Goal: Task Accomplishment & Management: Use online tool/utility

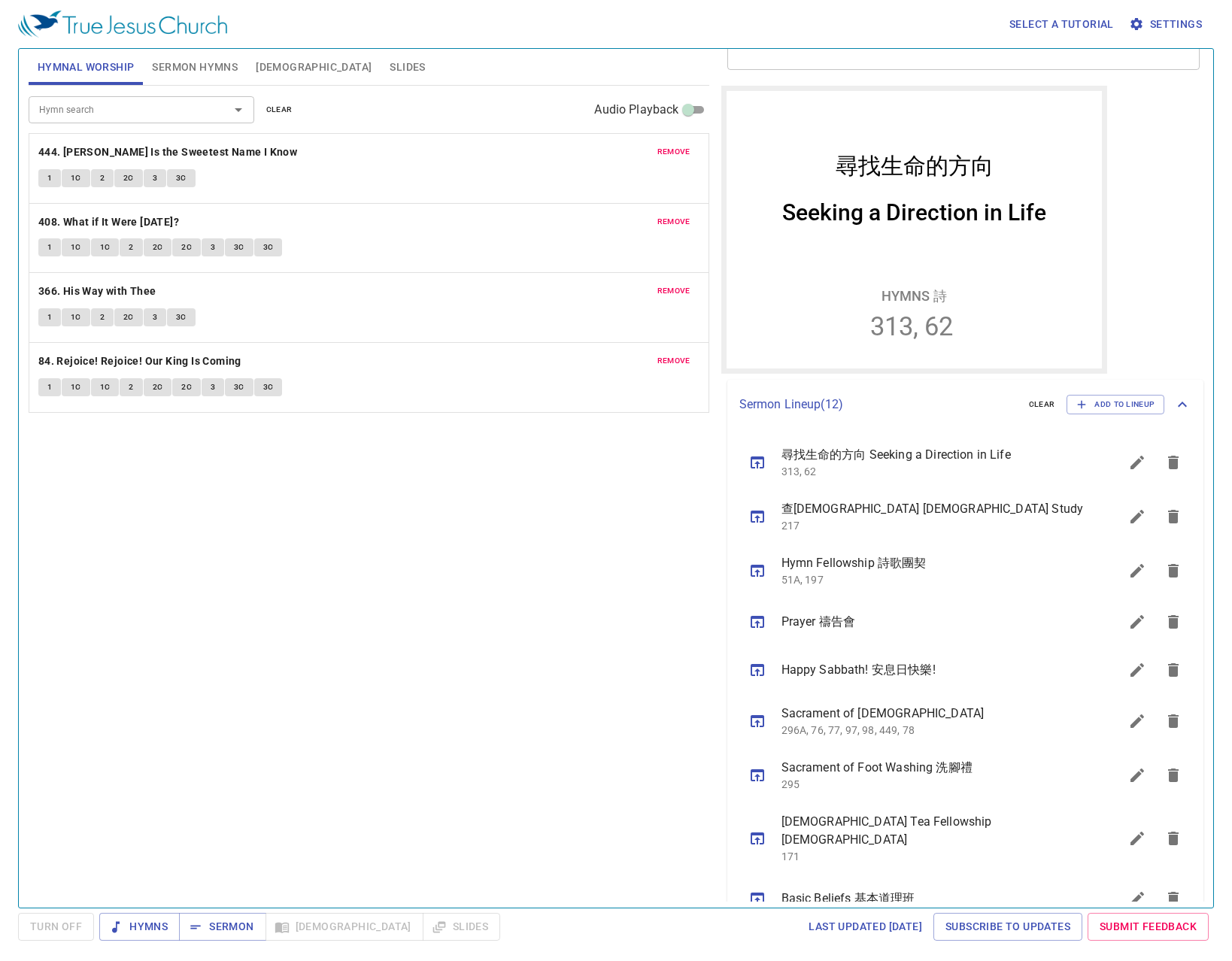
scroll to position [15, 0]
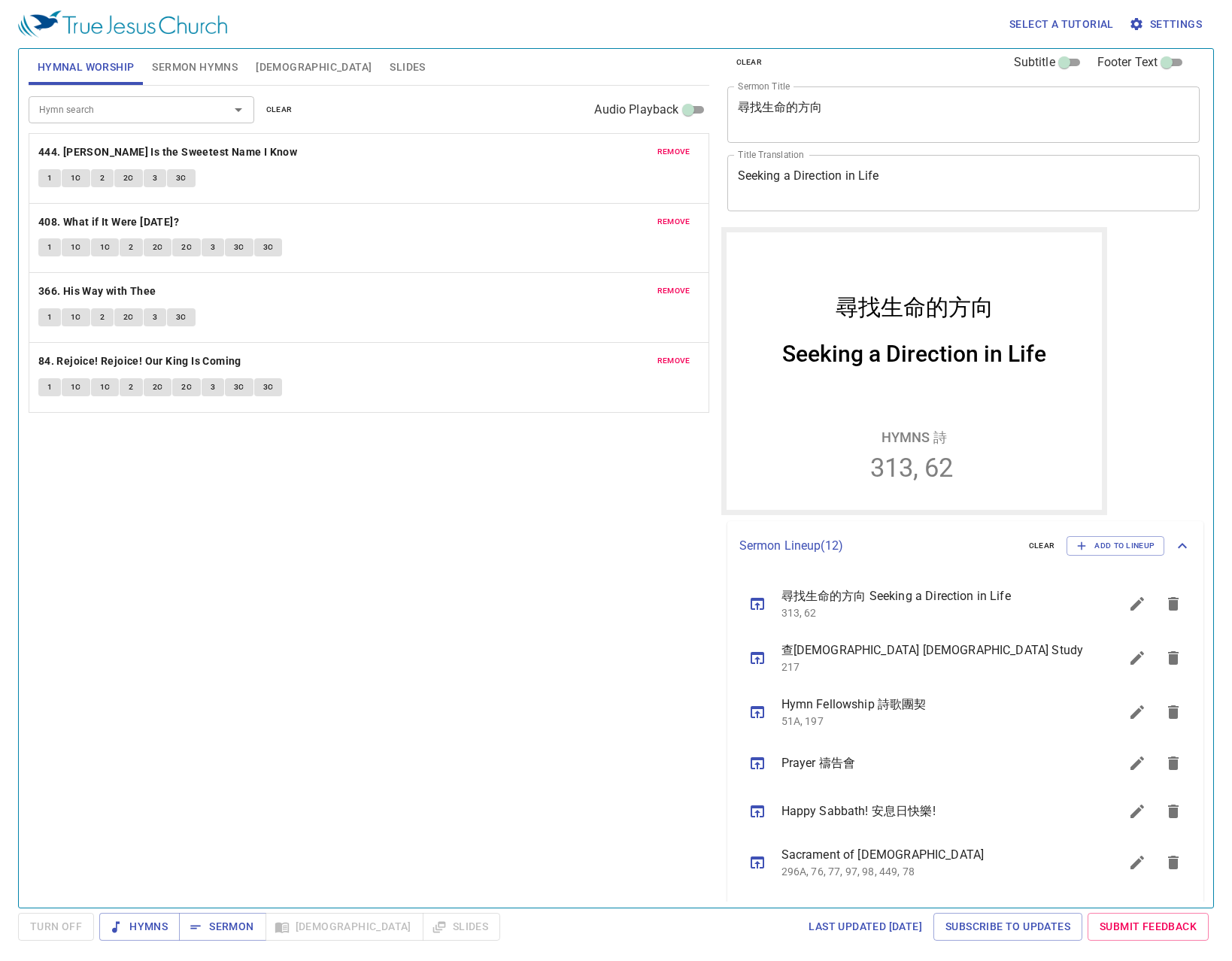
click at [879, 358] on div "Seeking a Direction in Life" at bounding box center [914, 352] width 264 height 27
drag, startPoint x: 869, startPoint y: 362, endPoint x: 888, endPoint y: 356, distance: 19.9
click at [888, 356] on div "Seeking a Direction in Life" at bounding box center [914, 352] width 264 height 27
click at [857, 358] on div "Seeking a Direction in Life" at bounding box center [914, 352] width 264 height 27
drag, startPoint x: 867, startPoint y: 352, endPoint x: 886, endPoint y: 352, distance: 19.0
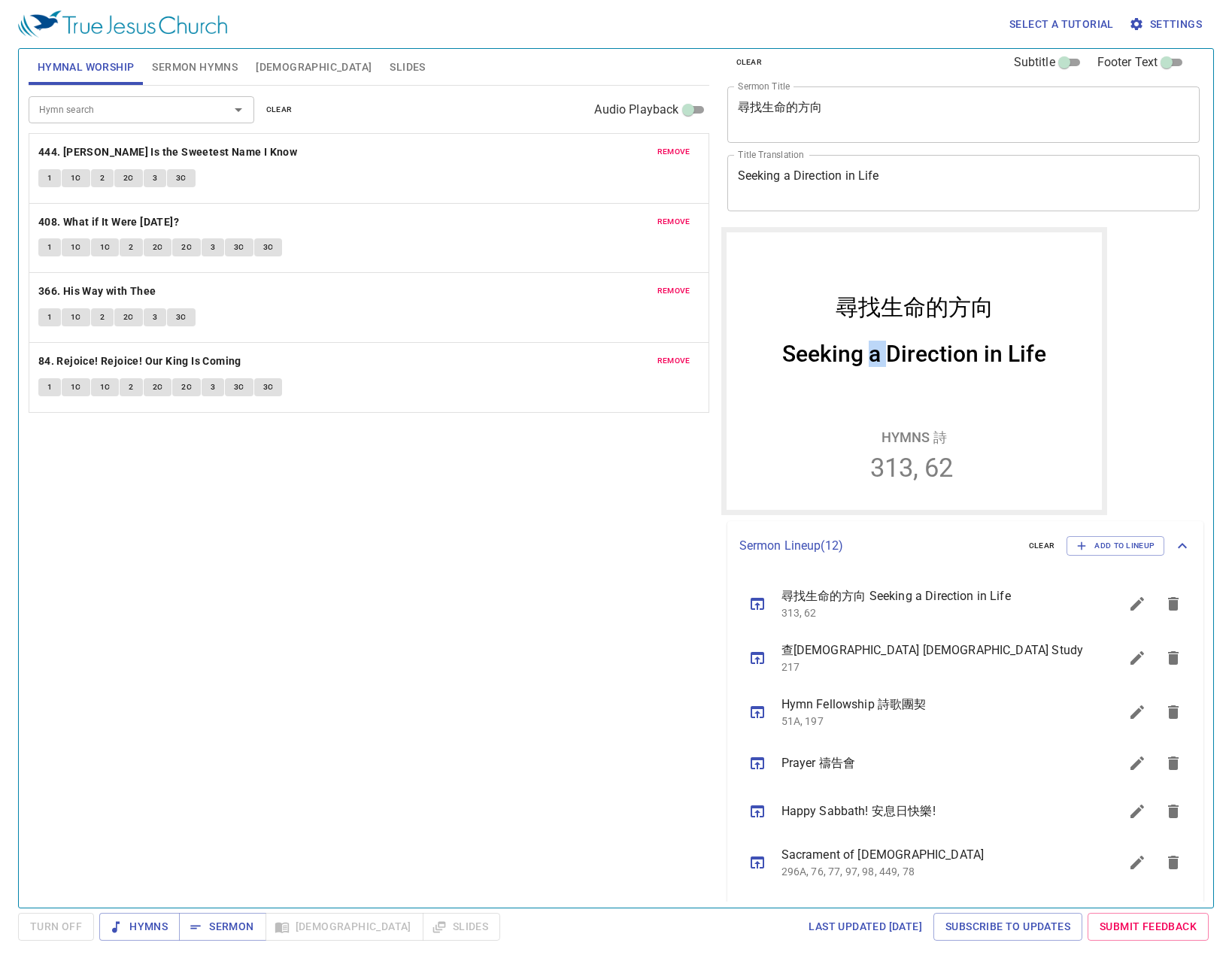
click at [886, 352] on div "Seeking a Direction in Life" at bounding box center [914, 352] width 264 height 27
click at [877, 353] on div "Seeking a Direction in Life" at bounding box center [914, 352] width 264 height 27
drag, startPoint x: 863, startPoint y: 356, endPoint x: 875, endPoint y: 351, distance: 13.0
click at [878, 352] on div "Seeking a Direction in Life" at bounding box center [914, 352] width 264 height 27
click at [871, 352] on div "Seeking a Direction in Life" at bounding box center [914, 352] width 264 height 27
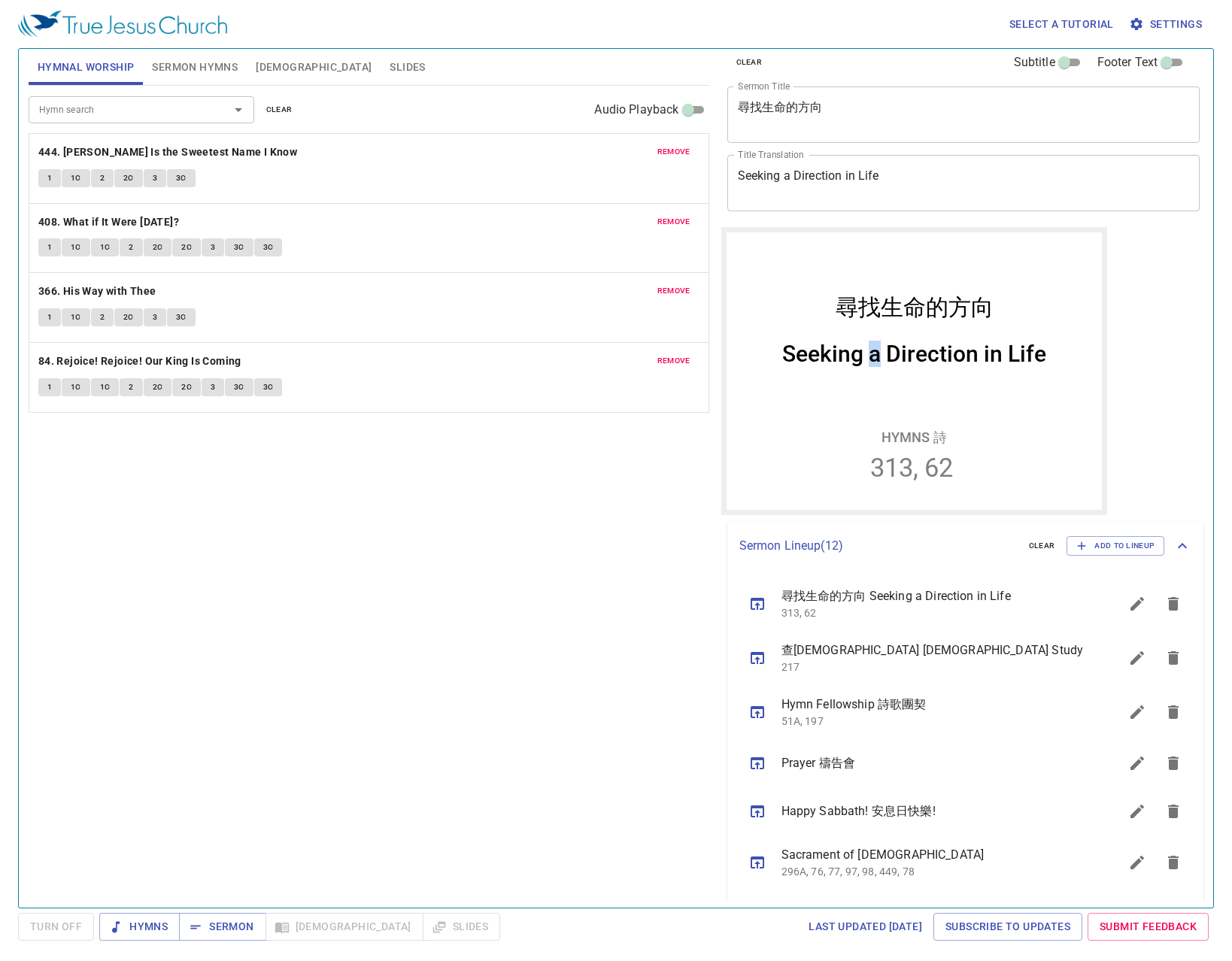
drag, startPoint x: 864, startPoint y: 358, endPoint x: 900, endPoint y: 356, distance: 36.1
click at [876, 357] on div "Seeking a Direction in Life" at bounding box center [914, 352] width 264 height 27
click at [1135, 369] on div "clear Subtitle Footer Text Sermon Title 尋找生命的方向 x Sermon Title Title Translatio…" at bounding box center [962, 473] width 495 height 859
click at [907, 384] on div "Seeking a Direction in Life" at bounding box center [913, 359] width 375 height 61
click at [890, 352] on div "Seeking a Direction in Life" at bounding box center [914, 352] width 264 height 27
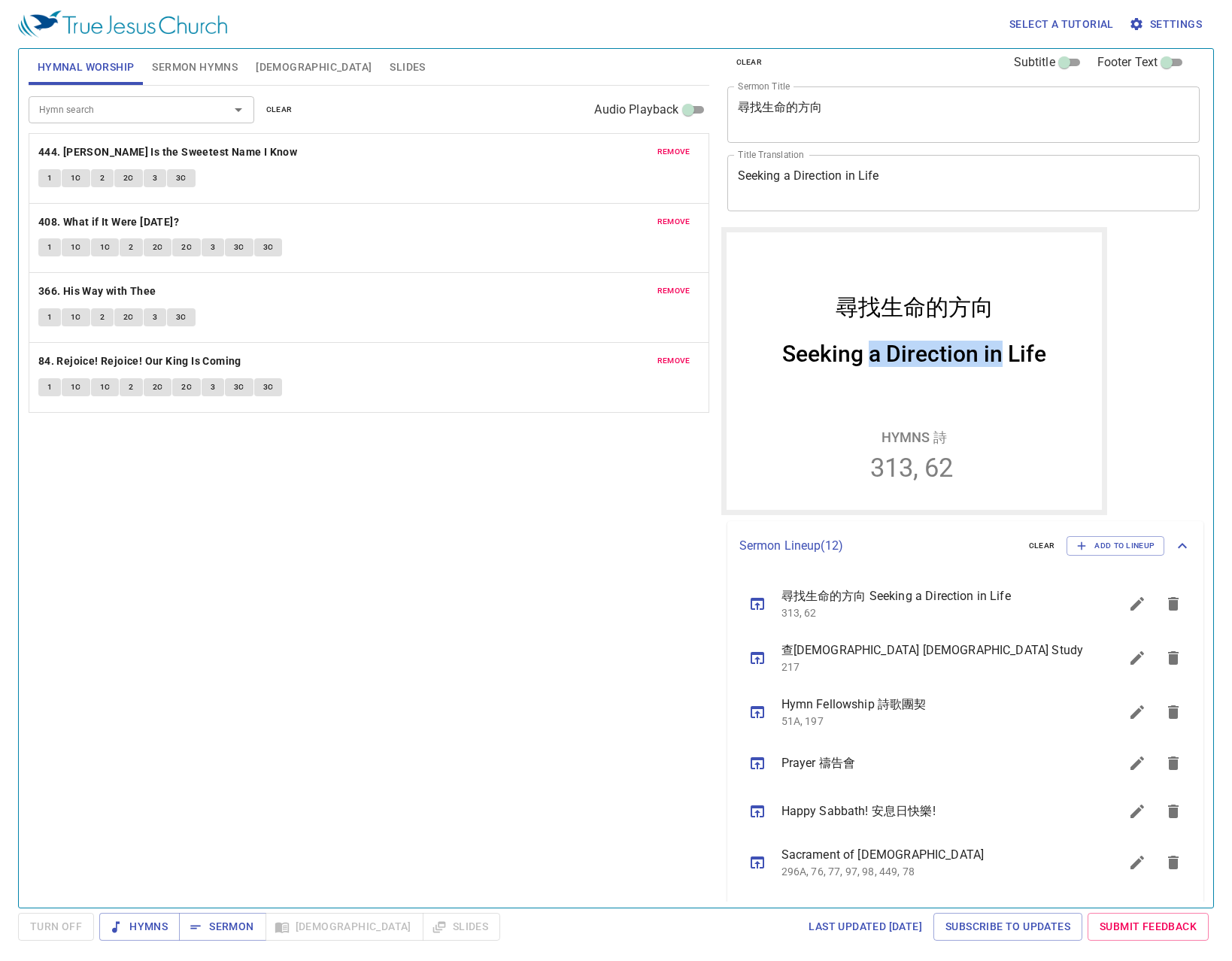
drag, startPoint x: 869, startPoint y: 356, endPoint x: 1011, endPoint y: 348, distance: 142.2
click at [1009, 344] on div "Seeking a Direction in Life" at bounding box center [914, 352] width 264 height 27
click at [877, 369] on div "Seeking a Direction in Life" at bounding box center [913, 359] width 375 height 61
click at [823, 356] on div "Seeking a Direction in Life" at bounding box center [914, 352] width 264 height 27
drag, startPoint x: 823, startPoint y: 356, endPoint x: 933, endPoint y: 339, distance: 111.3
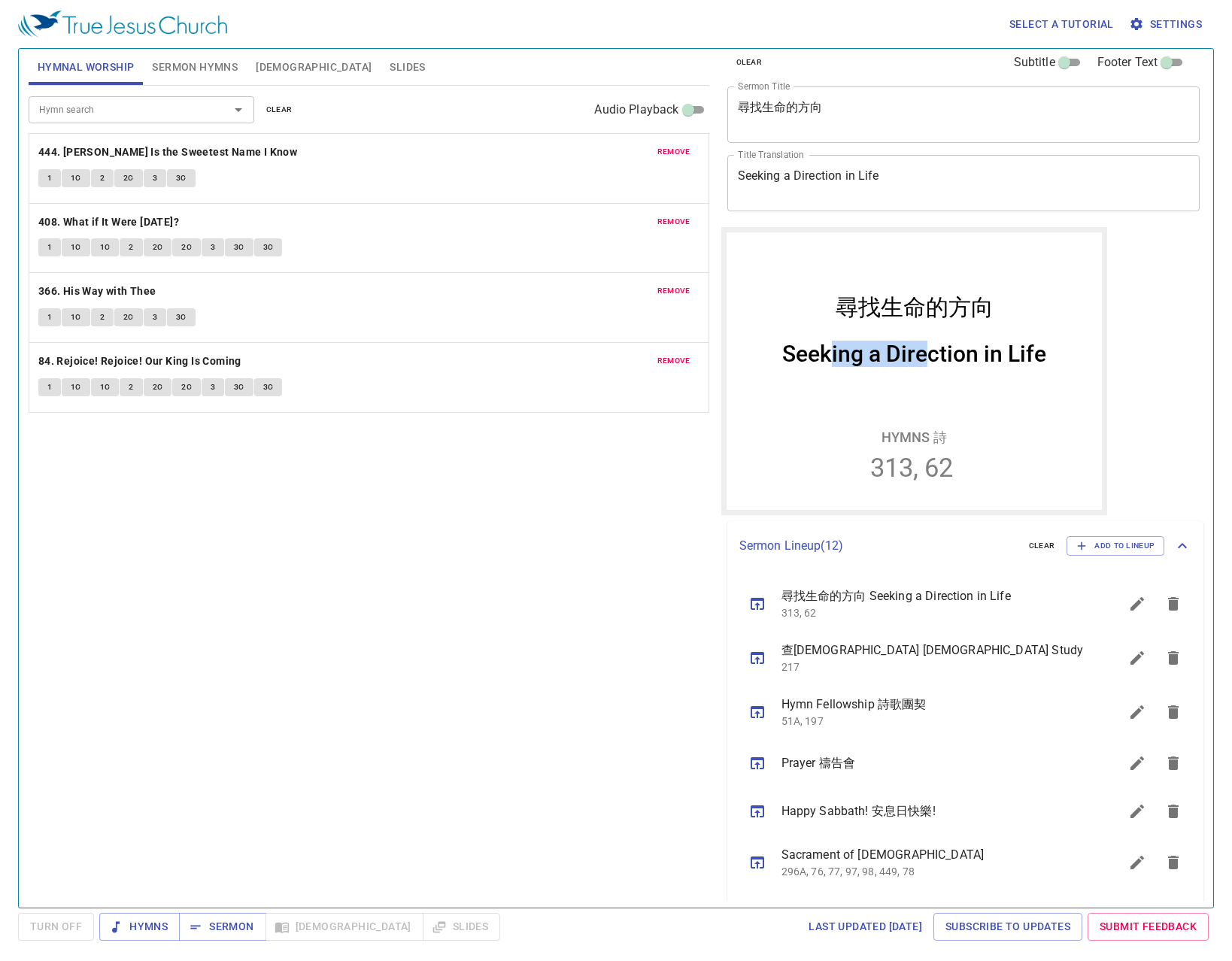
click at [933, 339] on div "Seeking a Direction in Life" at bounding box center [913, 359] width 375 height 61
click at [938, 346] on div "Seeking a Direction in Life" at bounding box center [914, 352] width 264 height 27
drag, startPoint x: 792, startPoint y: 358, endPoint x: 867, endPoint y: 345, distance: 76.1
click at [867, 345] on div "Seeking a Direction in Life" at bounding box center [914, 352] width 264 height 27
click at [871, 364] on div "Seeking a Direction in Life" at bounding box center [914, 352] width 264 height 27
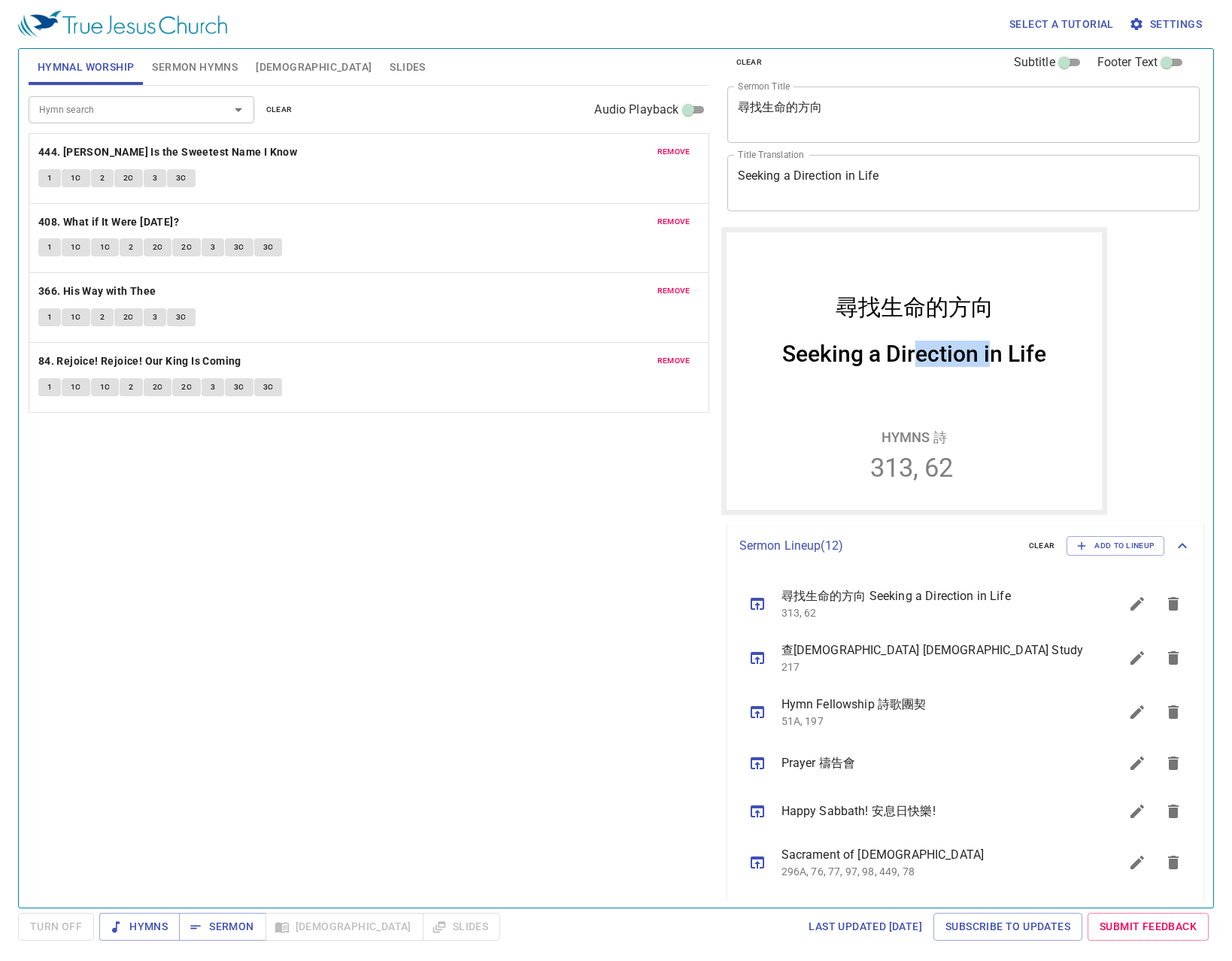
drag, startPoint x: 912, startPoint y: 350, endPoint x: 986, endPoint y: 349, distance: 74.0
click at [984, 349] on div "Seeking a Direction in Life" at bounding box center [914, 352] width 264 height 27
click at [831, 359] on div "Seeking a Direction in Life" at bounding box center [914, 352] width 264 height 27
drag, startPoint x: 808, startPoint y: 357, endPoint x: 905, endPoint y: 344, distance: 97.9
click at [905, 344] on div "Seeking a Direction in Life" at bounding box center [914, 352] width 264 height 27
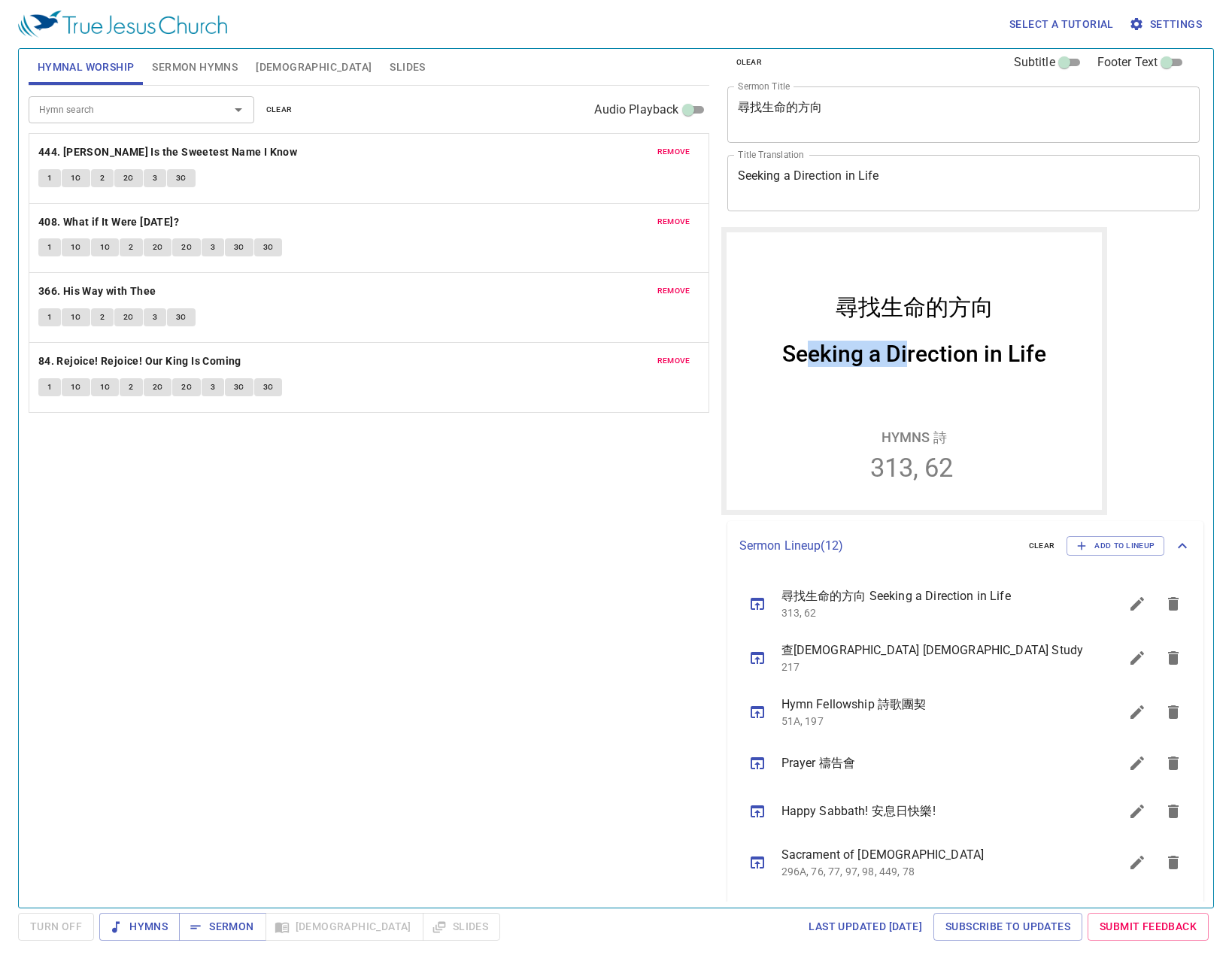
click at [846, 359] on div "Seeking a Direction in Life" at bounding box center [914, 352] width 264 height 27
drag, startPoint x: 865, startPoint y: 351, endPoint x: 892, endPoint y: 352, distance: 27.0
click at [892, 352] on div "Seeking a Direction in Life" at bounding box center [914, 352] width 264 height 27
click at [857, 339] on div "Seeking a Direction in Life" at bounding box center [913, 359] width 375 height 61
click at [878, 352] on div "Seeking a Direction in Life" at bounding box center [914, 352] width 264 height 27
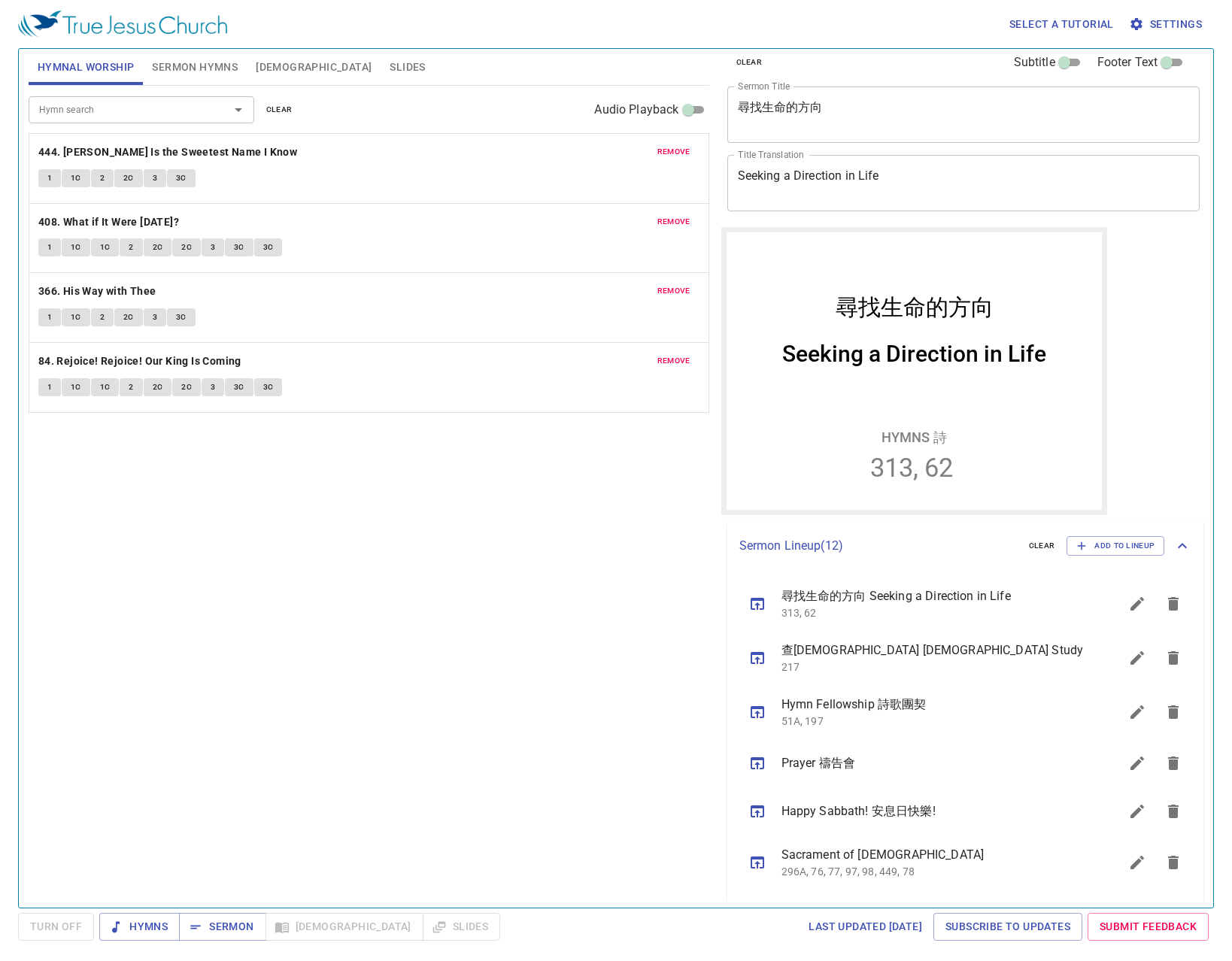
click at [866, 353] on div "Seeking a Direction in Life" at bounding box center [914, 352] width 264 height 27
drag, startPoint x: 867, startPoint y: 353, endPoint x: 879, endPoint y: 349, distance: 12.6
click at [879, 349] on div "Seeking a Direction in Life" at bounding box center [914, 352] width 264 height 27
click at [873, 348] on div "Seeking a Direction in Life" at bounding box center [914, 352] width 264 height 27
click at [869, 348] on div "Seeking a Direction in Life" at bounding box center [914, 352] width 264 height 27
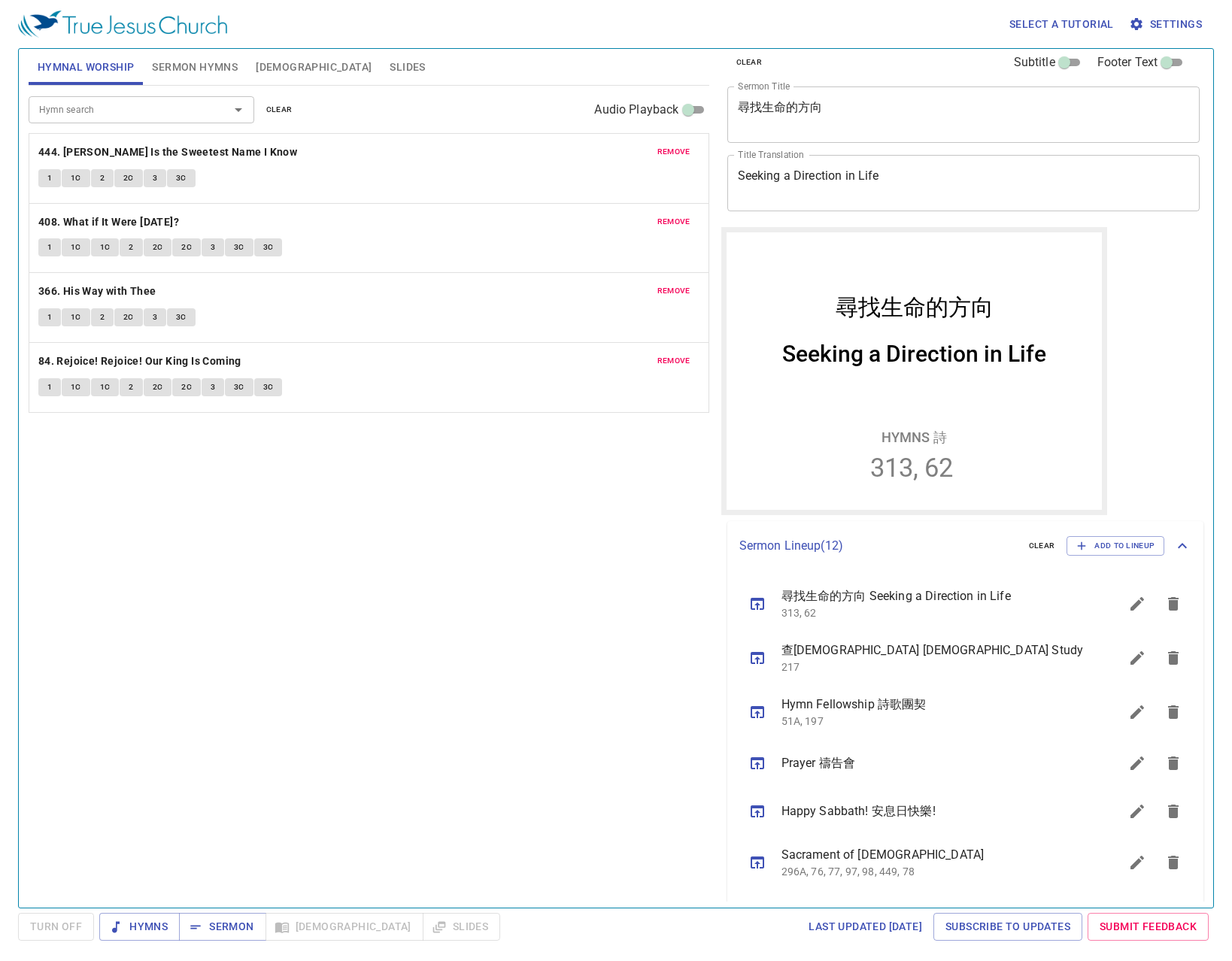
drag, startPoint x: 870, startPoint y: 342, endPoint x: 894, endPoint y: 331, distance: 26.4
click at [894, 333] on div "Seeking a Direction in Life" at bounding box center [913, 359] width 375 height 61
click at [879, 331] on div "Seeking a Direction in Life" at bounding box center [913, 359] width 375 height 61
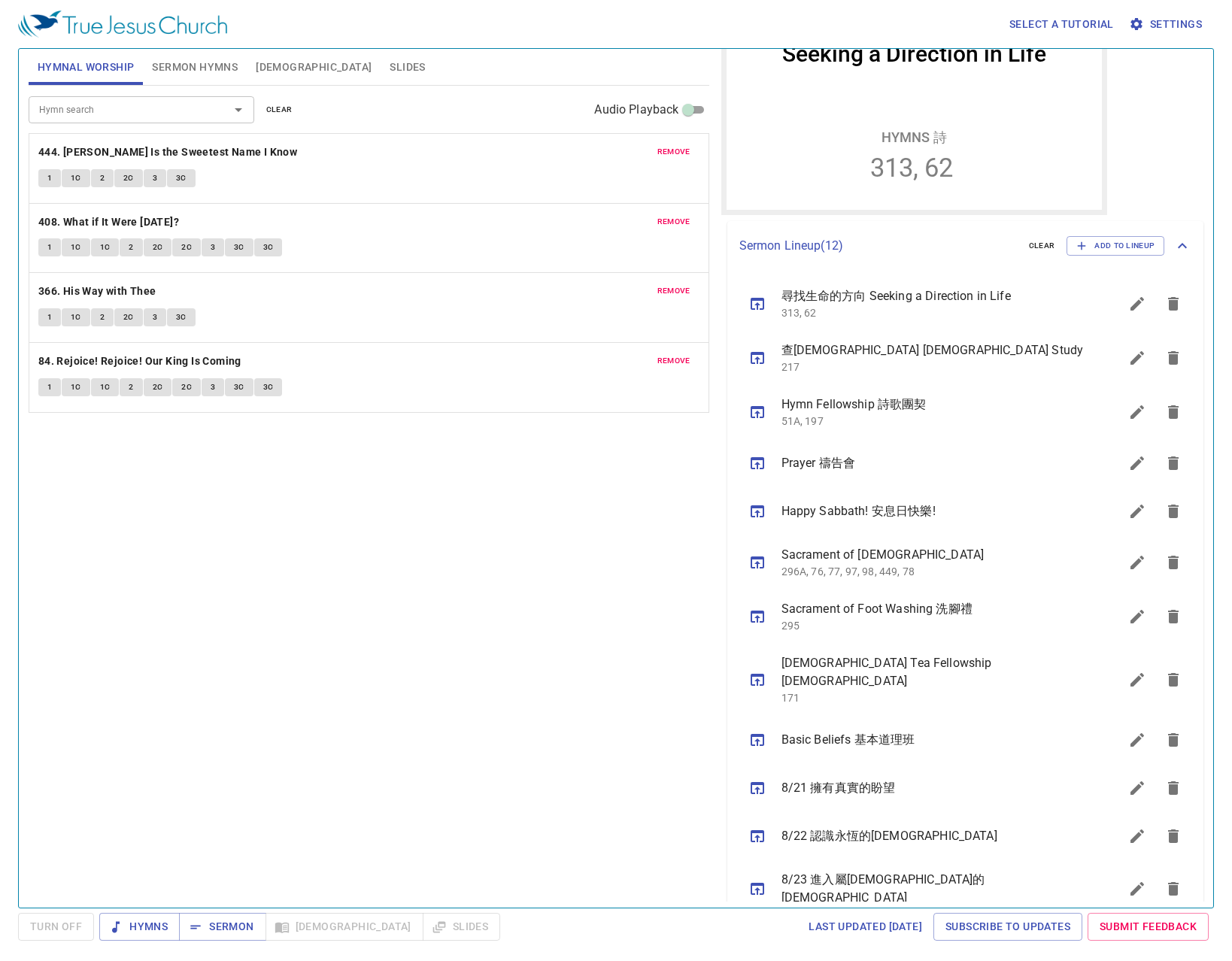
scroll to position [315, 0]
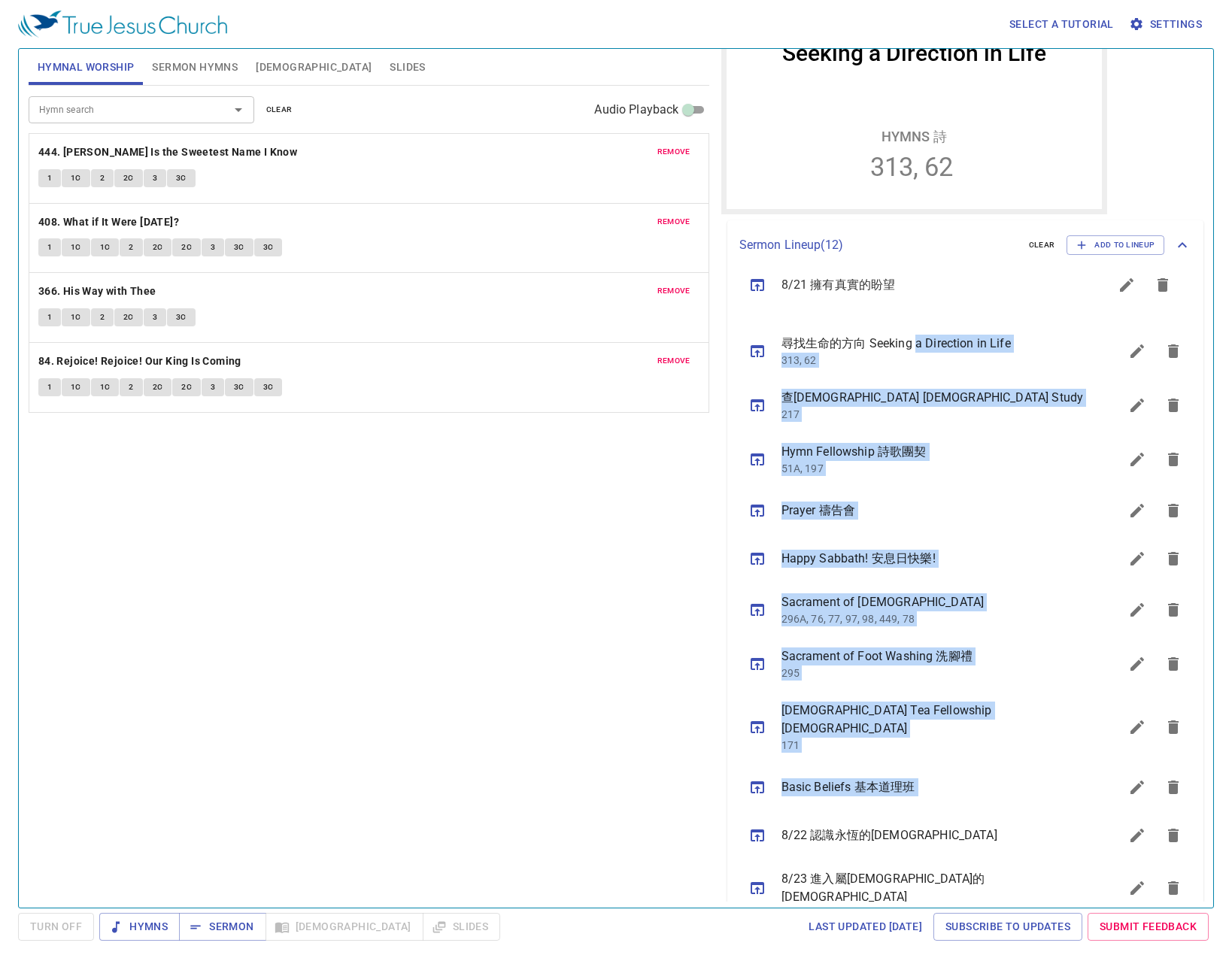
drag, startPoint x: 890, startPoint y: 773, endPoint x: 919, endPoint y: 274, distance: 499.8
click at [919, 274] on ul "尋找生命的方向 Seeking a Direction in Life 313, 62 查經 Bible Study 217 Hymn Fellowship …" at bounding box center [967, 596] width 477 height 653
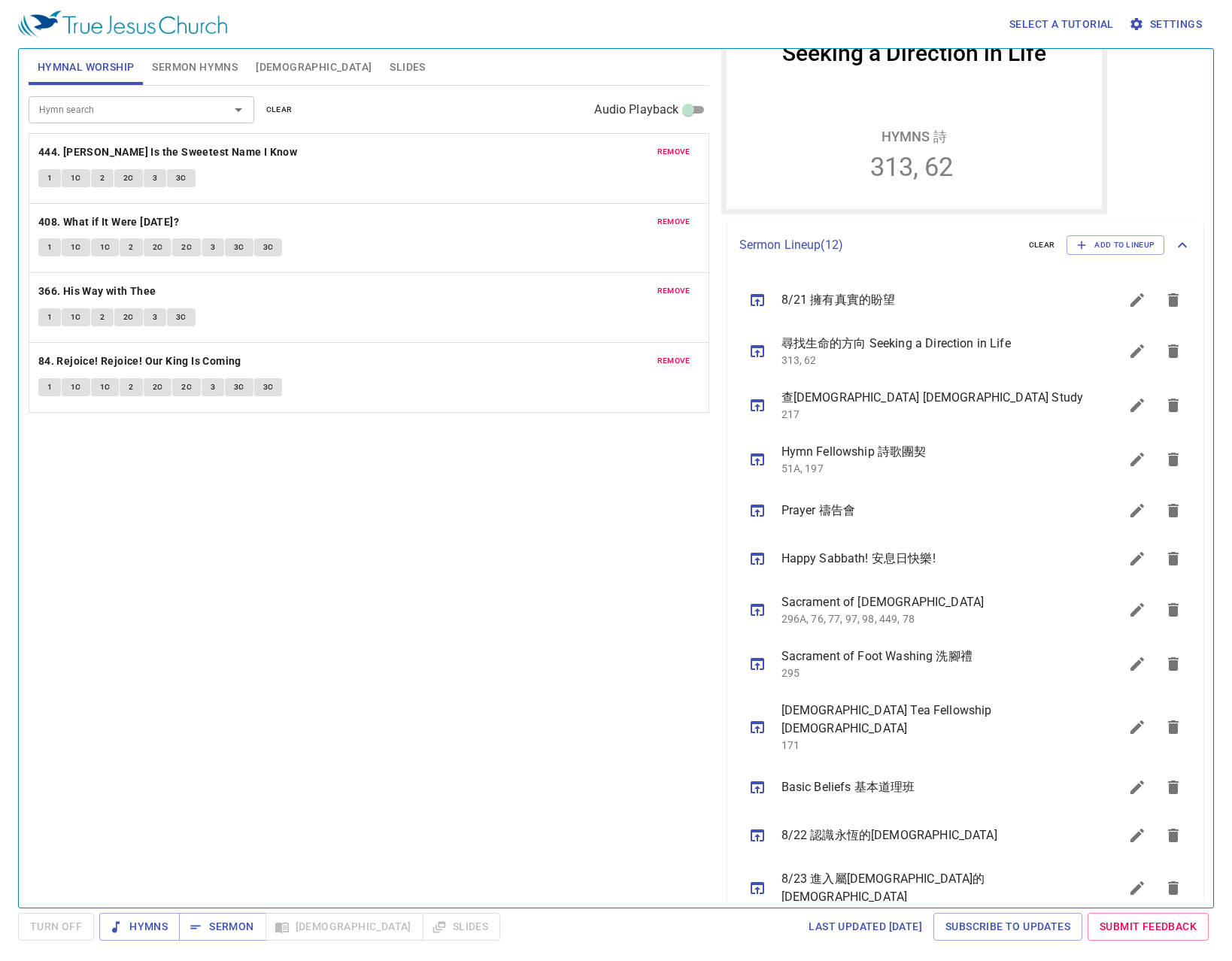
click at [470, 606] on div "Hymn search Hymn search clear Audio Playback remove 444. Jesus Is the Sweetest …" at bounding box center [369, 490] width 681 height 810
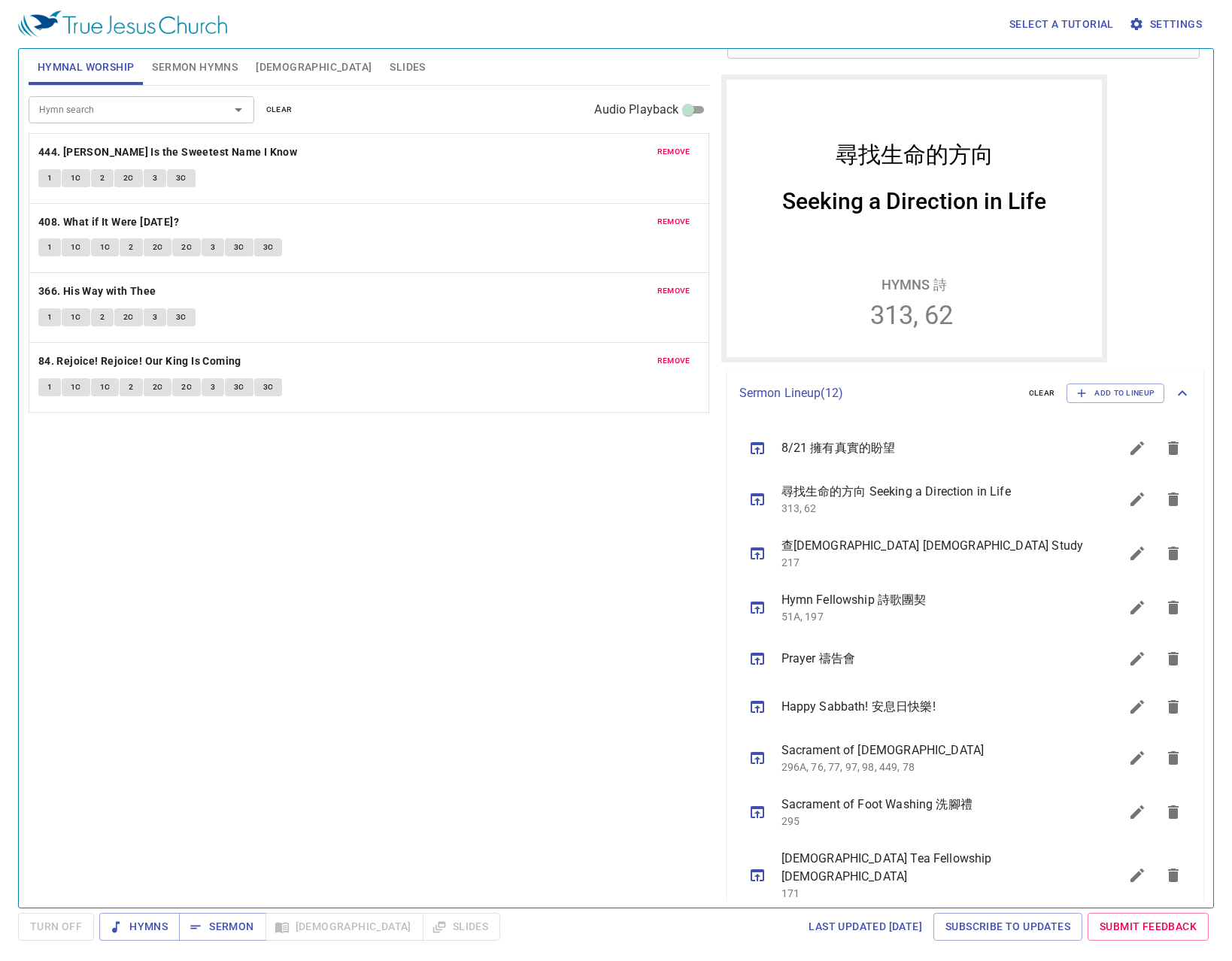
scroll to position [164, 0]
click at [1128, 447] on icon "sermon lineup list" at bounding box center [1137, 451] width 18 height 18
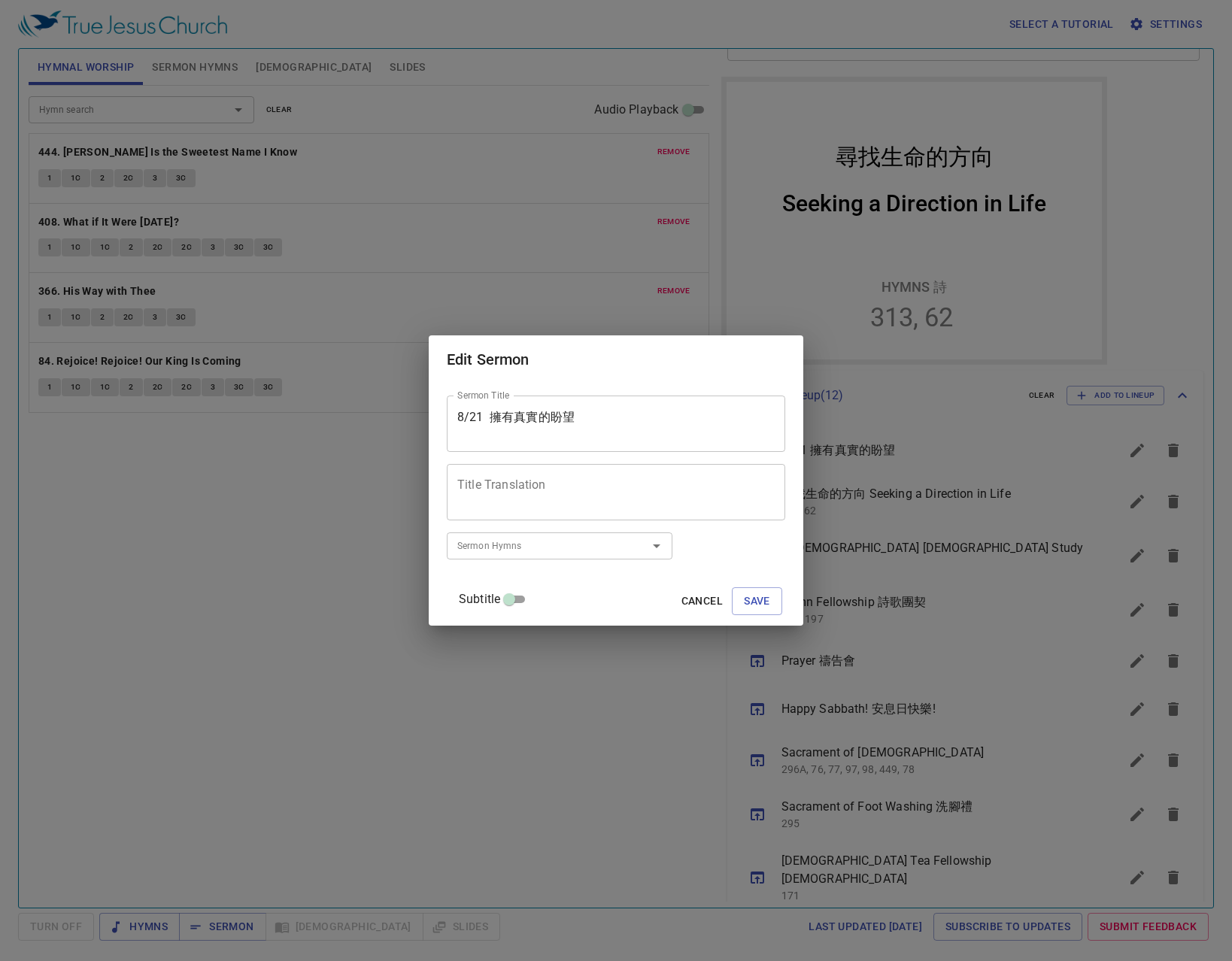
click at [621, 488] on textarea "Title Translation" at bounding box center [616, 492] width 318 height 28
click at [568, 510] on div "Title Translation" at bounding box center [616, 492] width 339 height 56
click at [505, 424] on textarea "8/21 擁有真實的盼望" at bounding box center [616, 424] width 318 height 28
type textarea "8/21 擁有真實的盼望"
drag, startPoint x: 655, startPoint y: 492, endPoint x: 655, endPoint y: 484, distance: 8.0
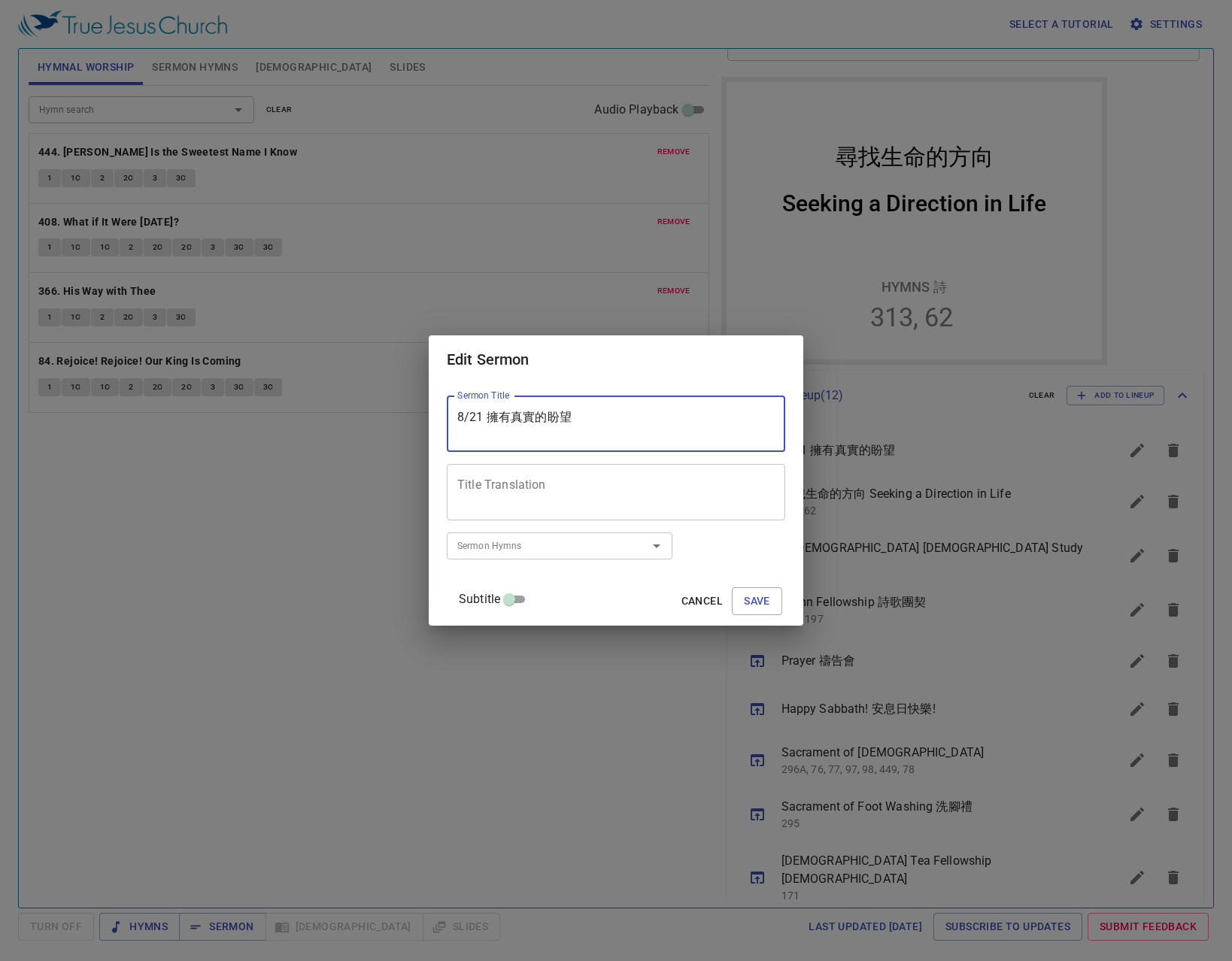
click at [655, 484] on textarea "Title Translation" at bounding box center [616, 492] width 318 height 28
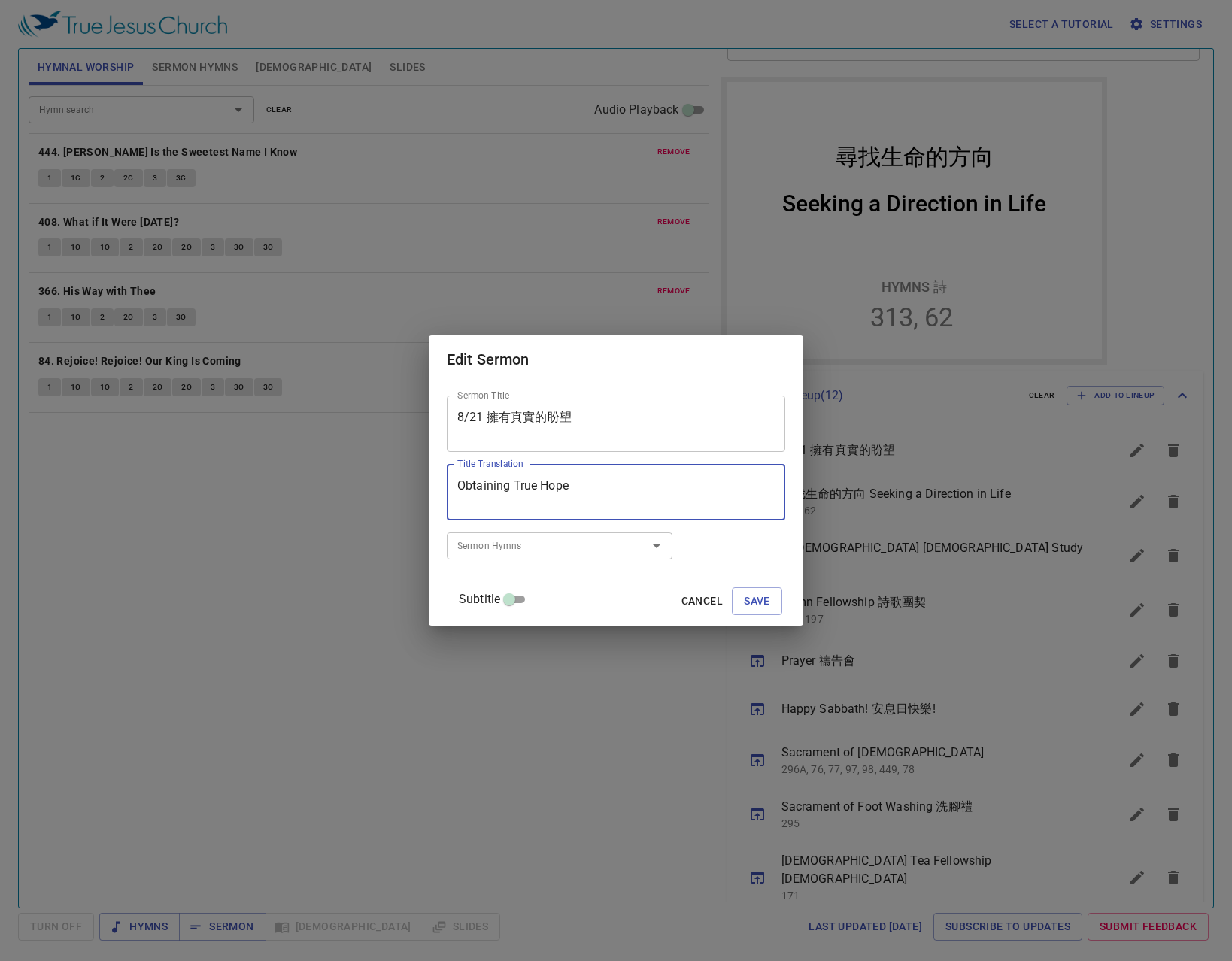
click at [612, 478] on textarea "Obtaining True Hope" at bounding box center [616, 492] width 318 height 28
type textarea "Obtaining True Hope"
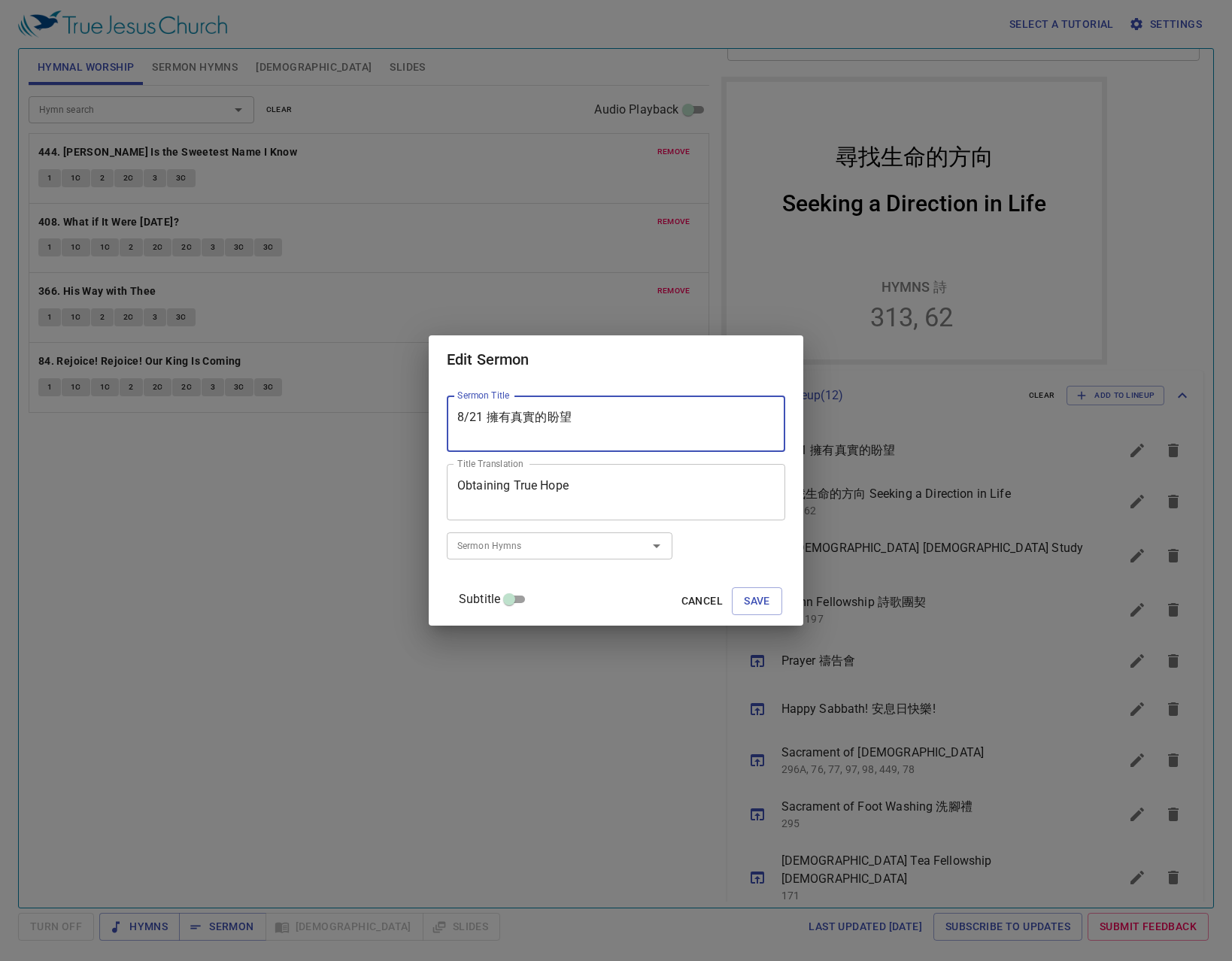
drag, startPoint x: 505, startPoint y: 415, endPoint x: 453, endPoint y: 431, distance: 54.4
click at [453, 431] on div "Sermon Title 8/21 擁有真實的盼望 Sermon Title Title Translation Obtaining True Hope Ti…" at bounding box center [616, 504] width 375 height 241
type textarea "擁有真實的盼望"
click at [754, 594] on button "Save" at bounding box center [756, 601] width 50 height 28
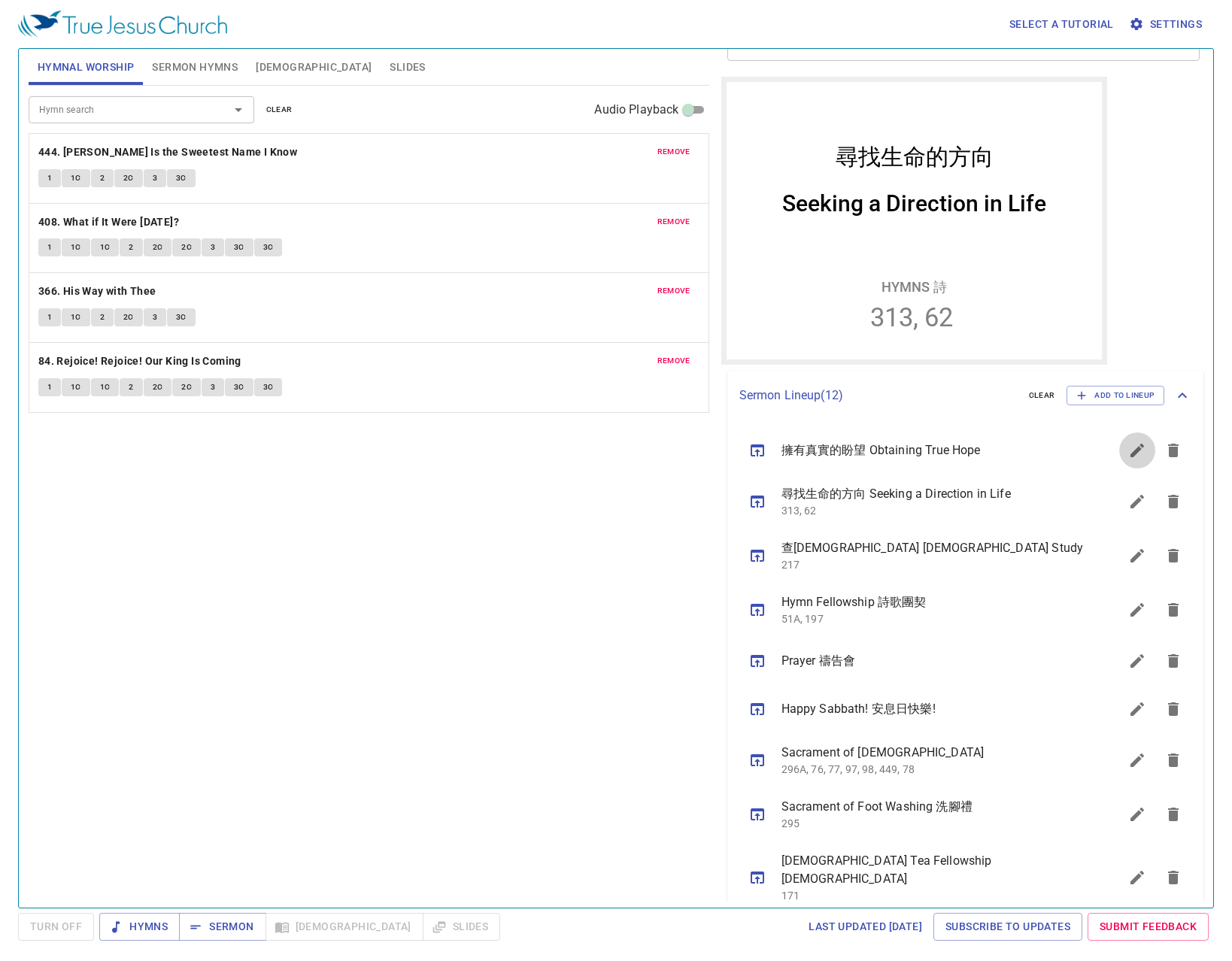
click at [1128, 458] on icon "sermon lineup list" at bounding box center [1137, 451] width 18 height 18
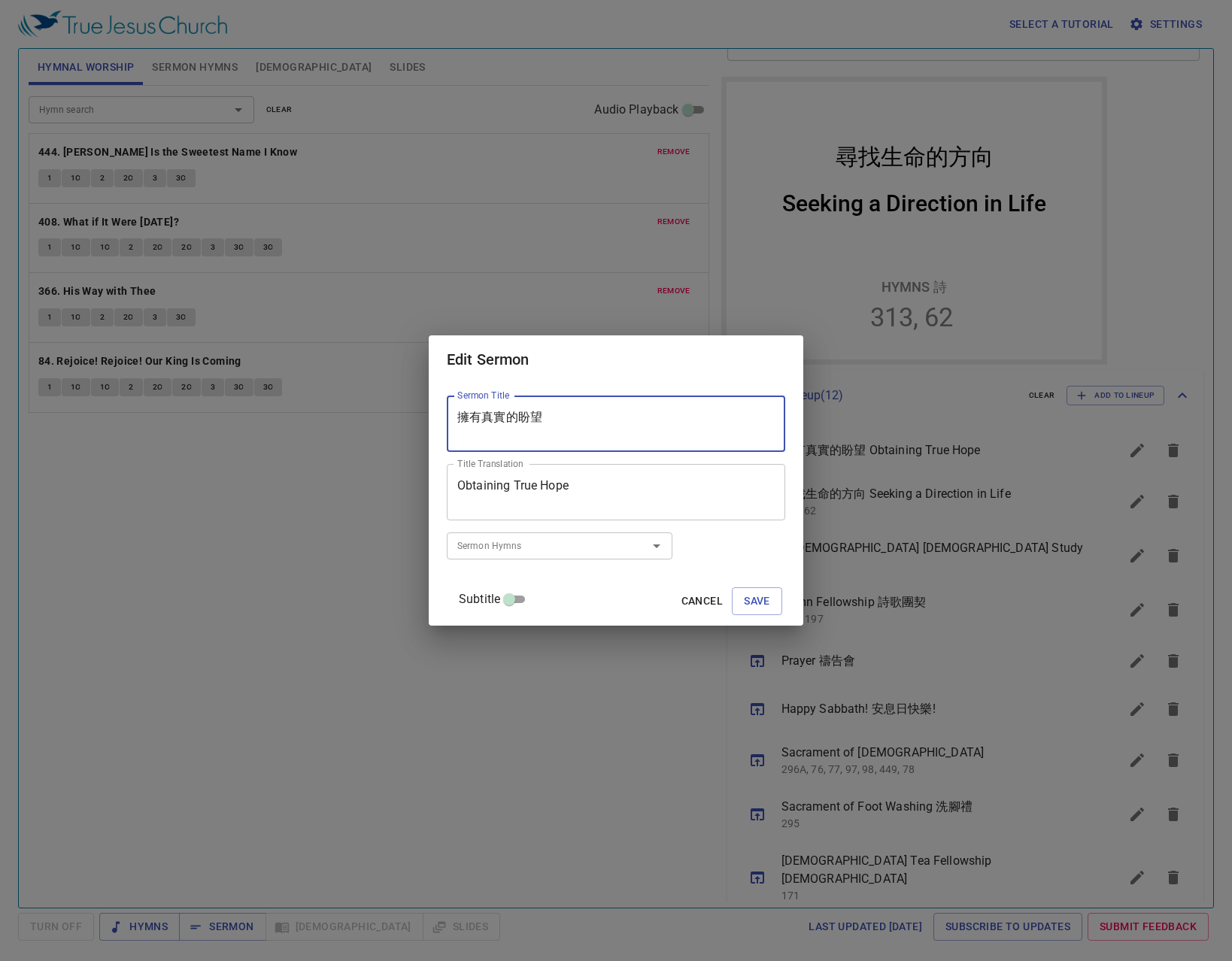
drag, startPoint x: 606, startPoint y: 423, endPoint x: 327, endPoint y: 433, distance: 279.2
click at [327, 433] on div "Edit Sermon Sermon Title 擁有真實的盼望 Sermon Title Title Translation Obtaining True …" at bounding box center [616, 480] width 1232 height 961
click at [695, 586] on div "Subtitle Cancel Save" at bounding box center [616, 601] width 339 height 36
click at [682, 599] on span "Cancel" at bounding box center [702, 601] width 41 height 18
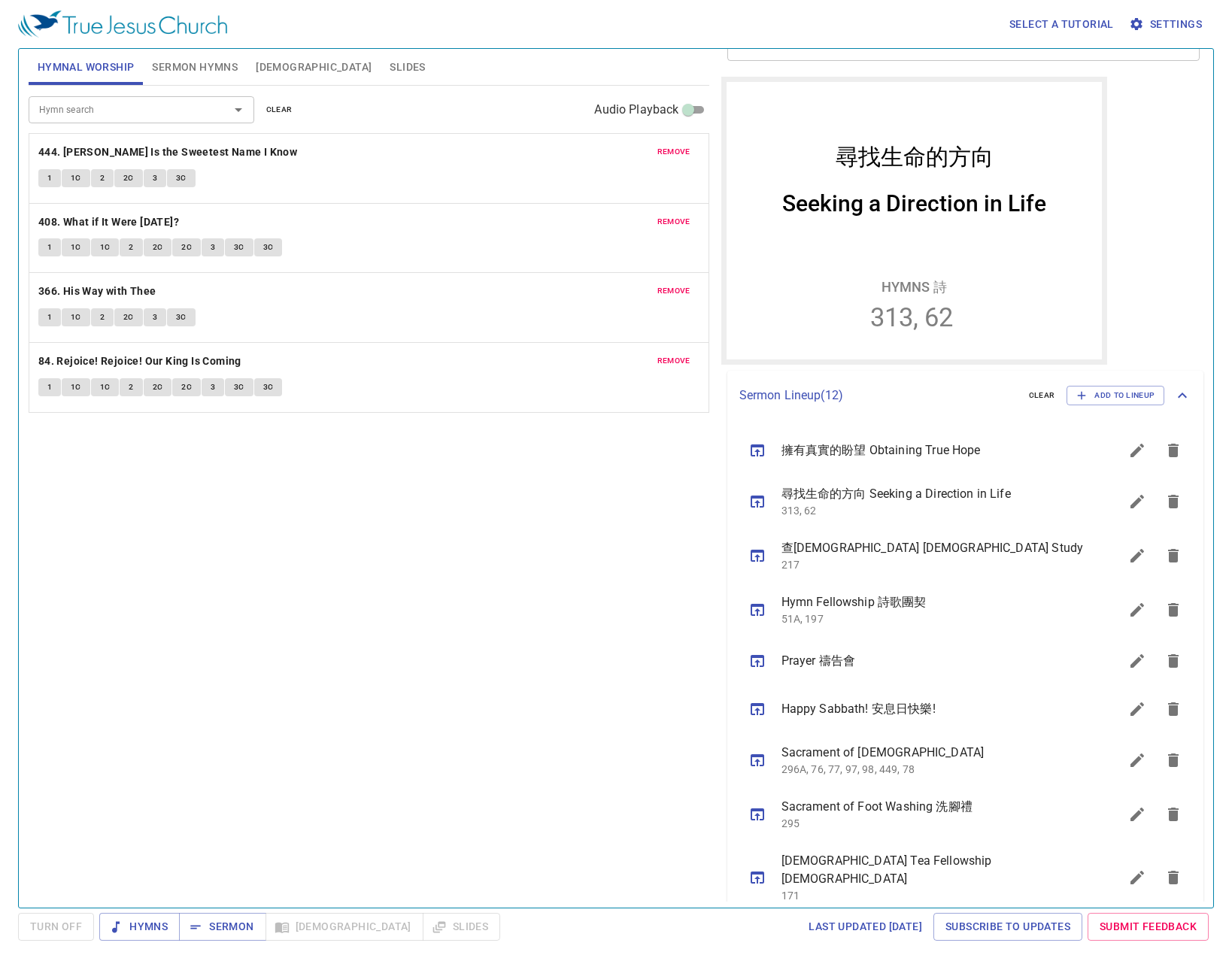
click at [717, 233] on div "clear Subtitle Footer Text Sermon Title 尋找生命的方向 x Sermon Title Title Translatio…" at bounding box center [962, 473] width 495 height 859
click at [1133, 452] on icon "sermon lineup list" at bounding box center [1137, 451] width 18 height 18
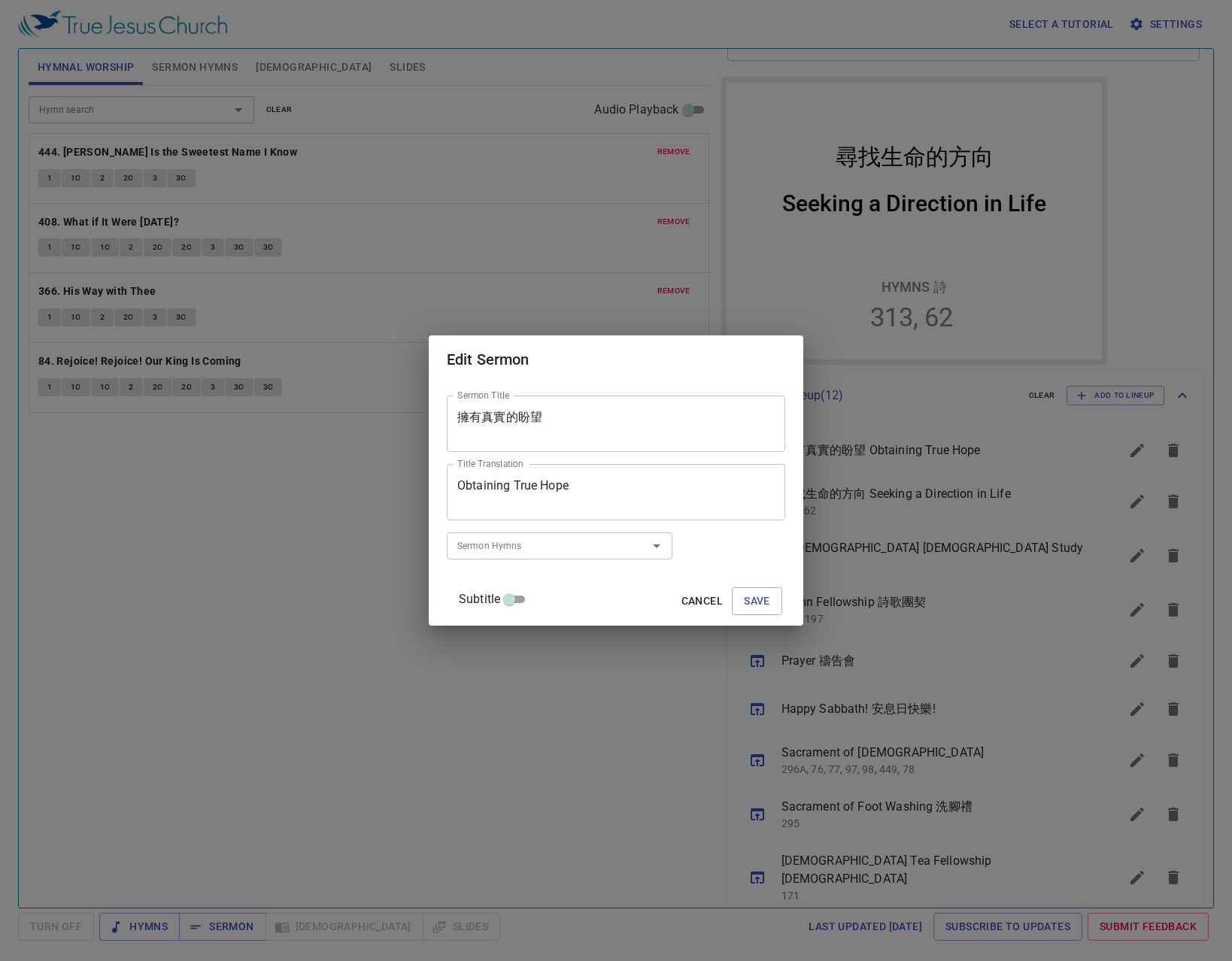
click at [640, 554] on div "Sermon Hymns" at bounding box center [560, 545] width 226 height 27
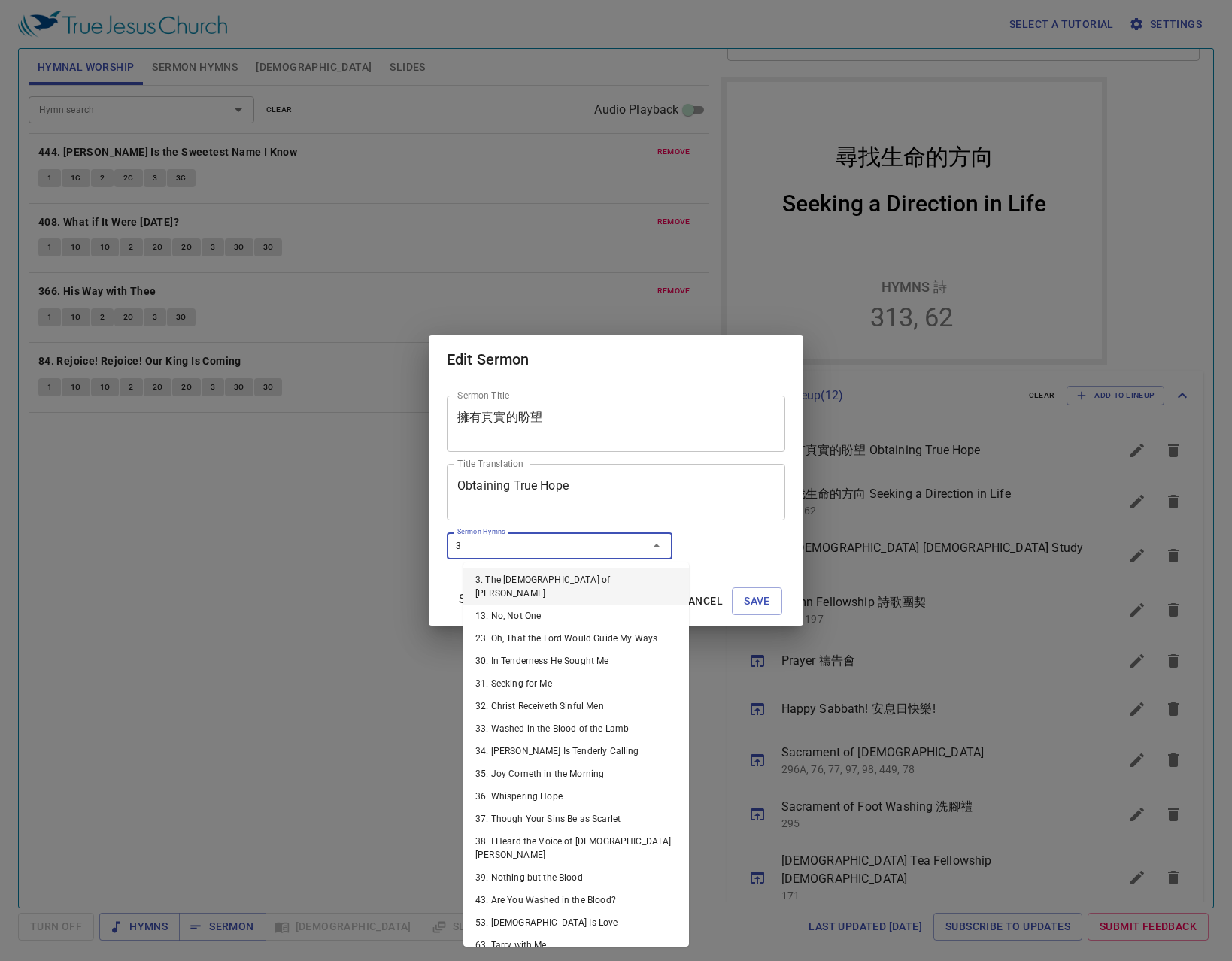
type input "36"
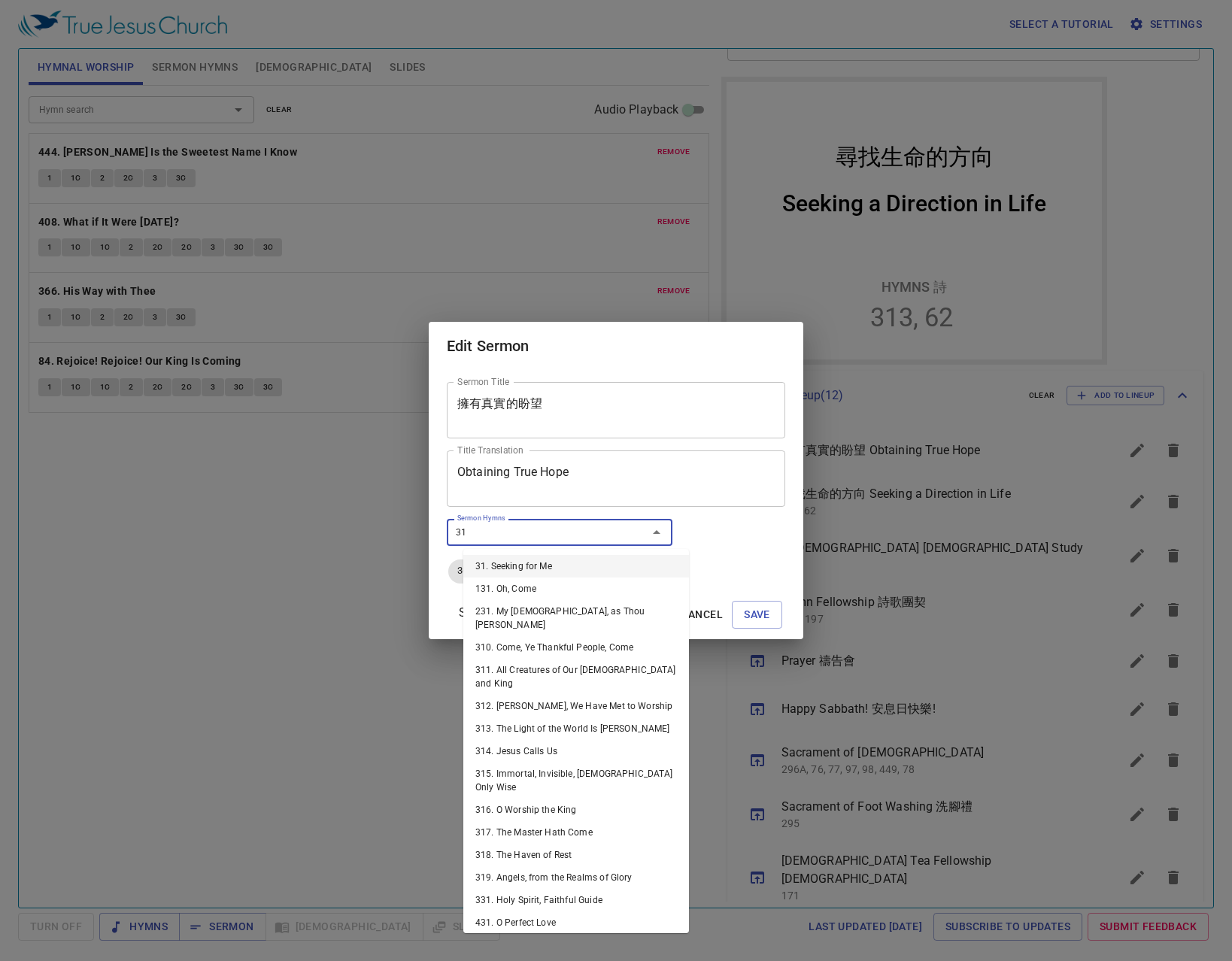
type input "318"
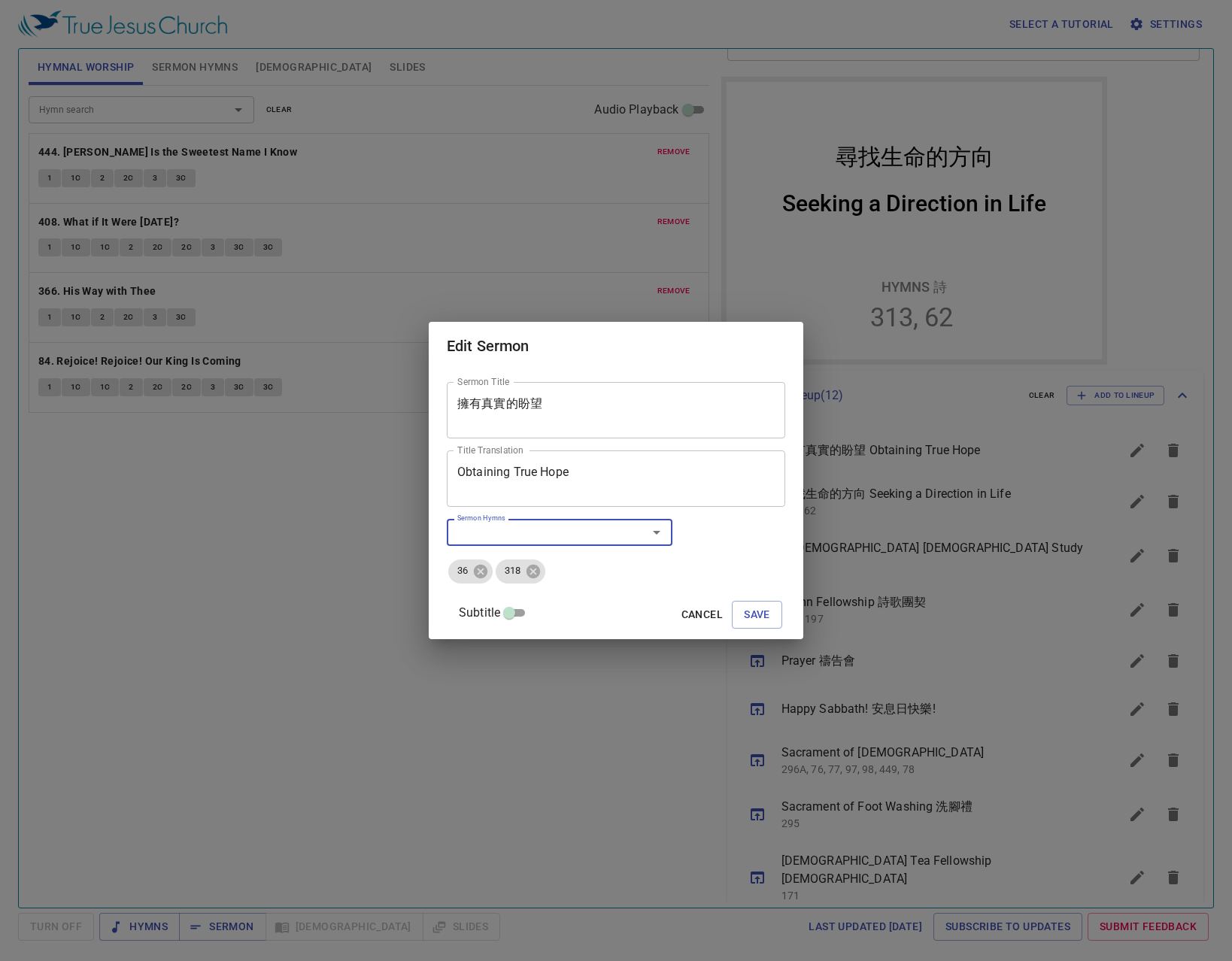
drag, startPoint x: 526, startPoint y: 596, endPoint x: 524, endPoint y: 588, distance: 8.2
click at [524, 594] on div "Sermon Title 擁有真實的盼望 Sermon Title Title Translation Obtaining True Hope Title T…" at bounding box center [616, 504] width 339 height 256
drag, startPoint x: 532, startPoint y: 564, endPoint x: 479, endPoint y: 569, distance: 53.2
click at [479, 569] on ul "36 318" at bounding box center [616, 572] width 339 height 28
click at [745, 606] on span "Save" at bounding box center [757, 615] width 27 height 18
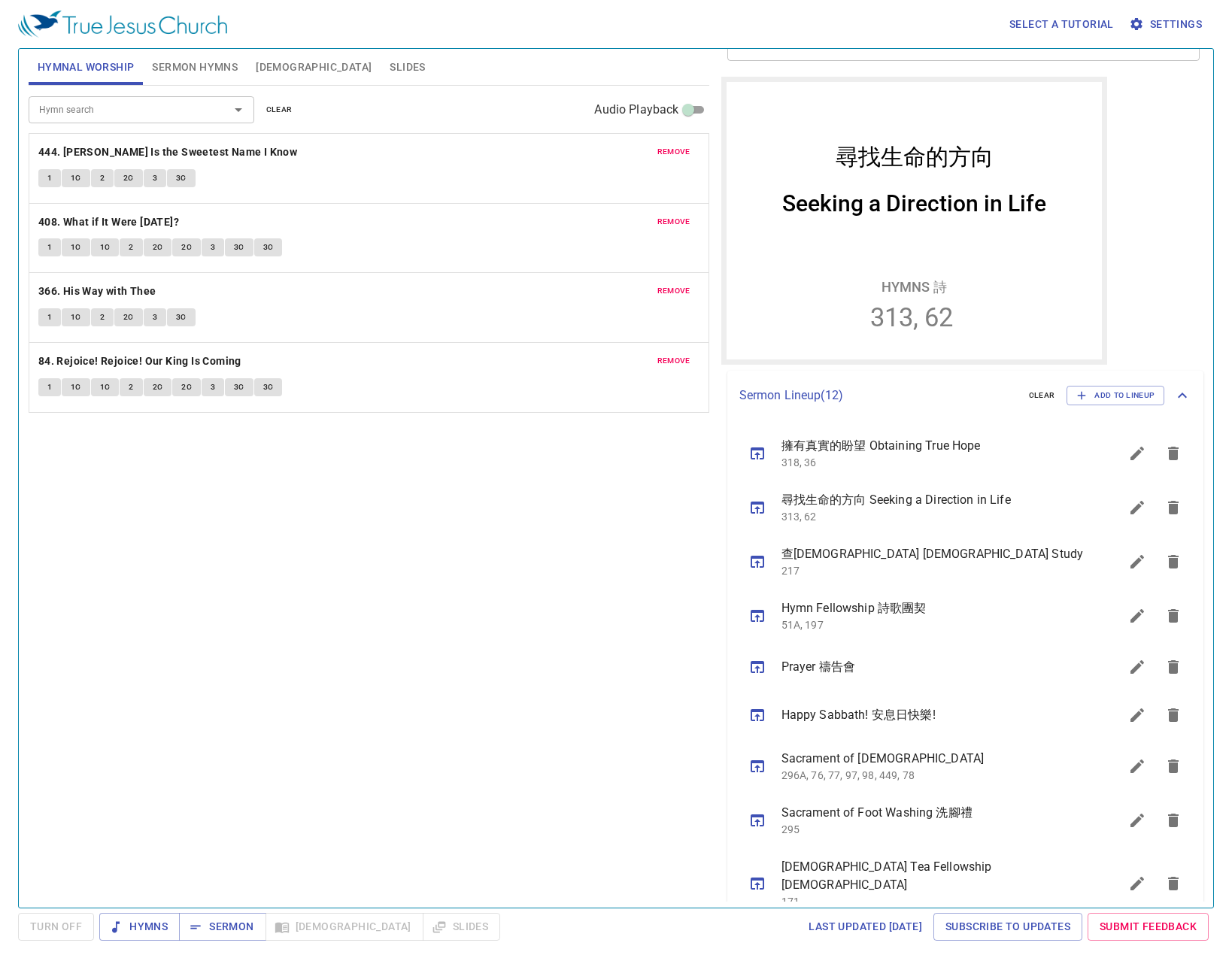
click at [174, 61] on span "Sermon Hymns" at bounding box center [195, 67] width 85 height 18
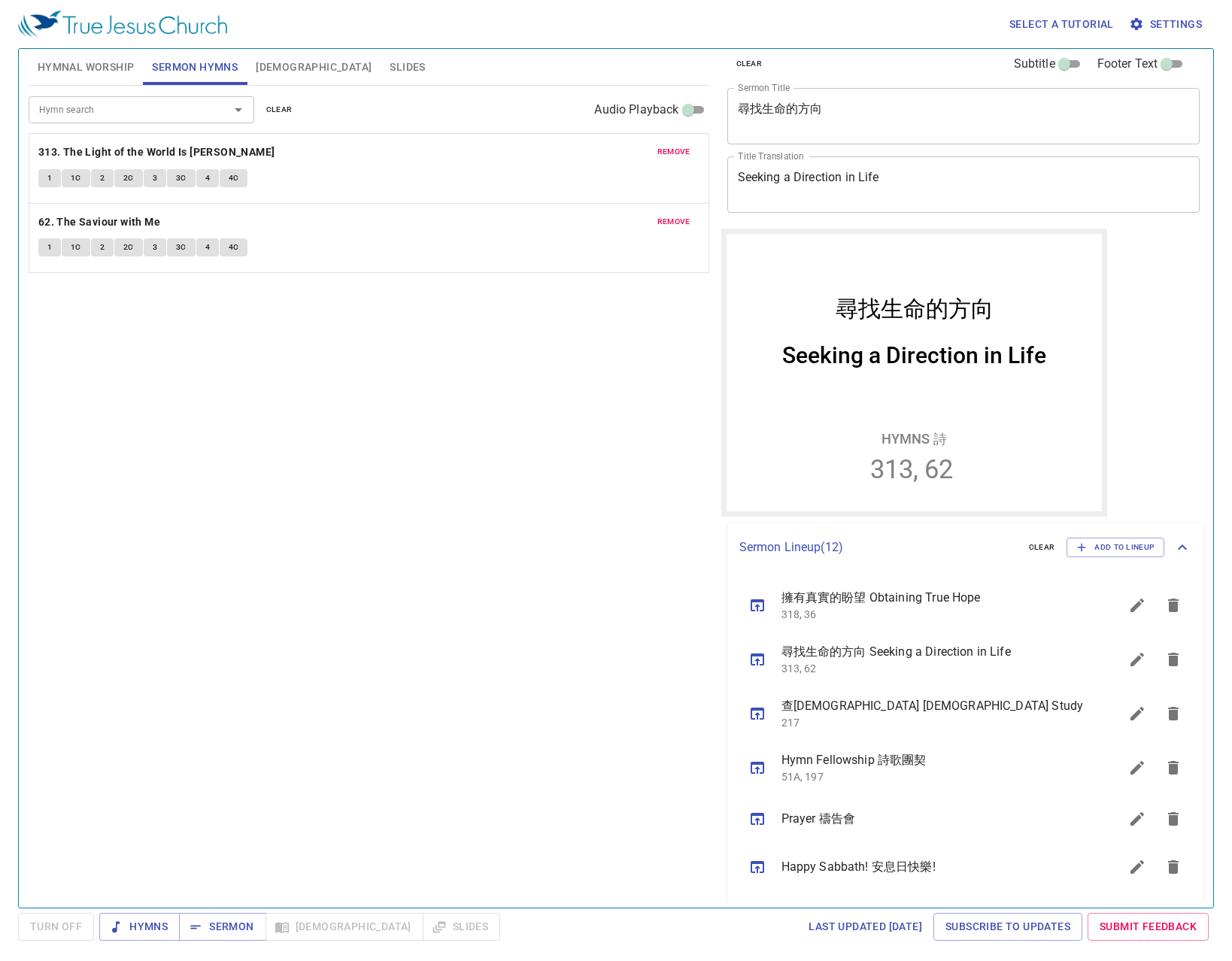
scroll to position [0, 0]
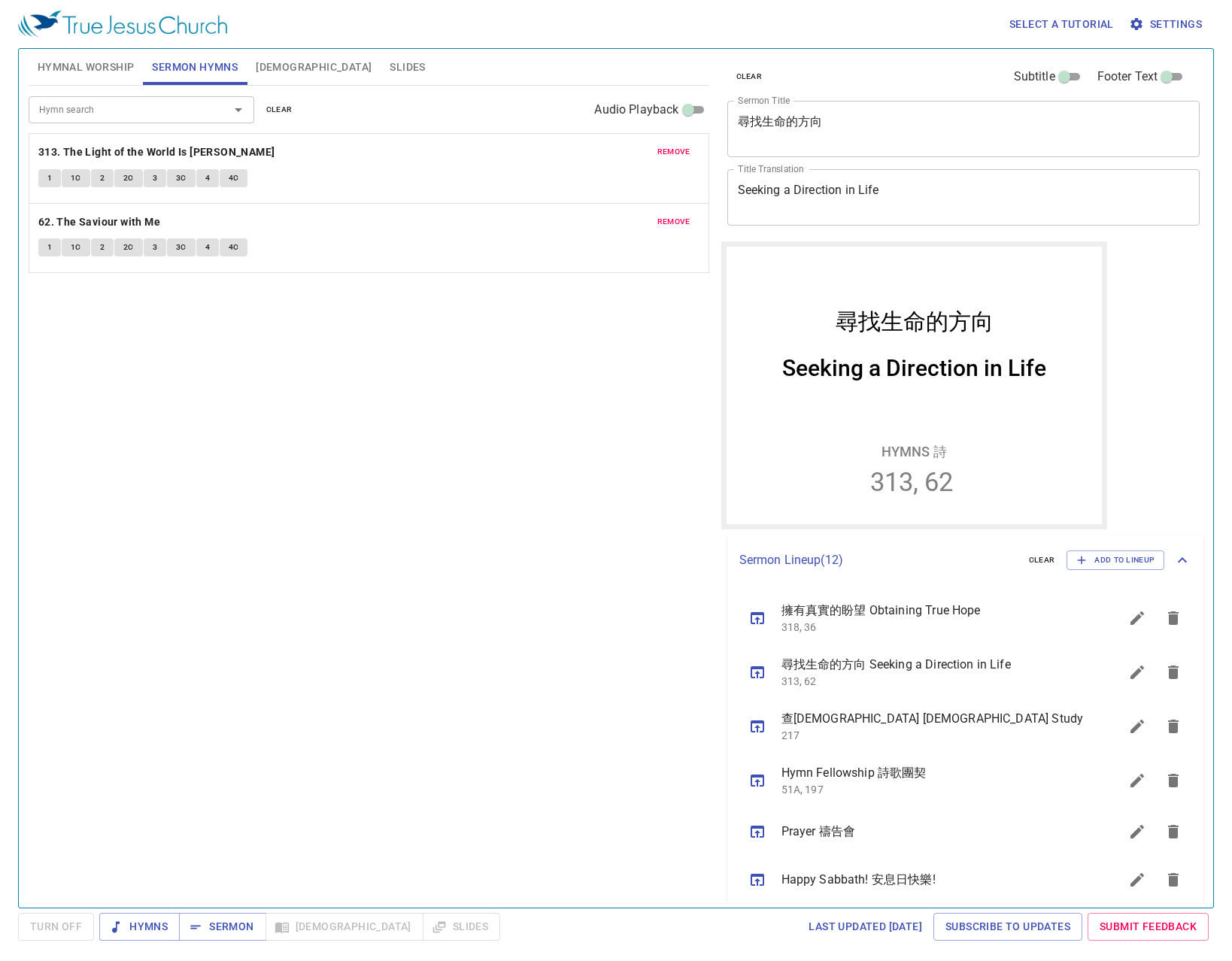
click at [761, 625] on icon "sermon lineup list" at bounding box center [757, 619] width 18 height 18
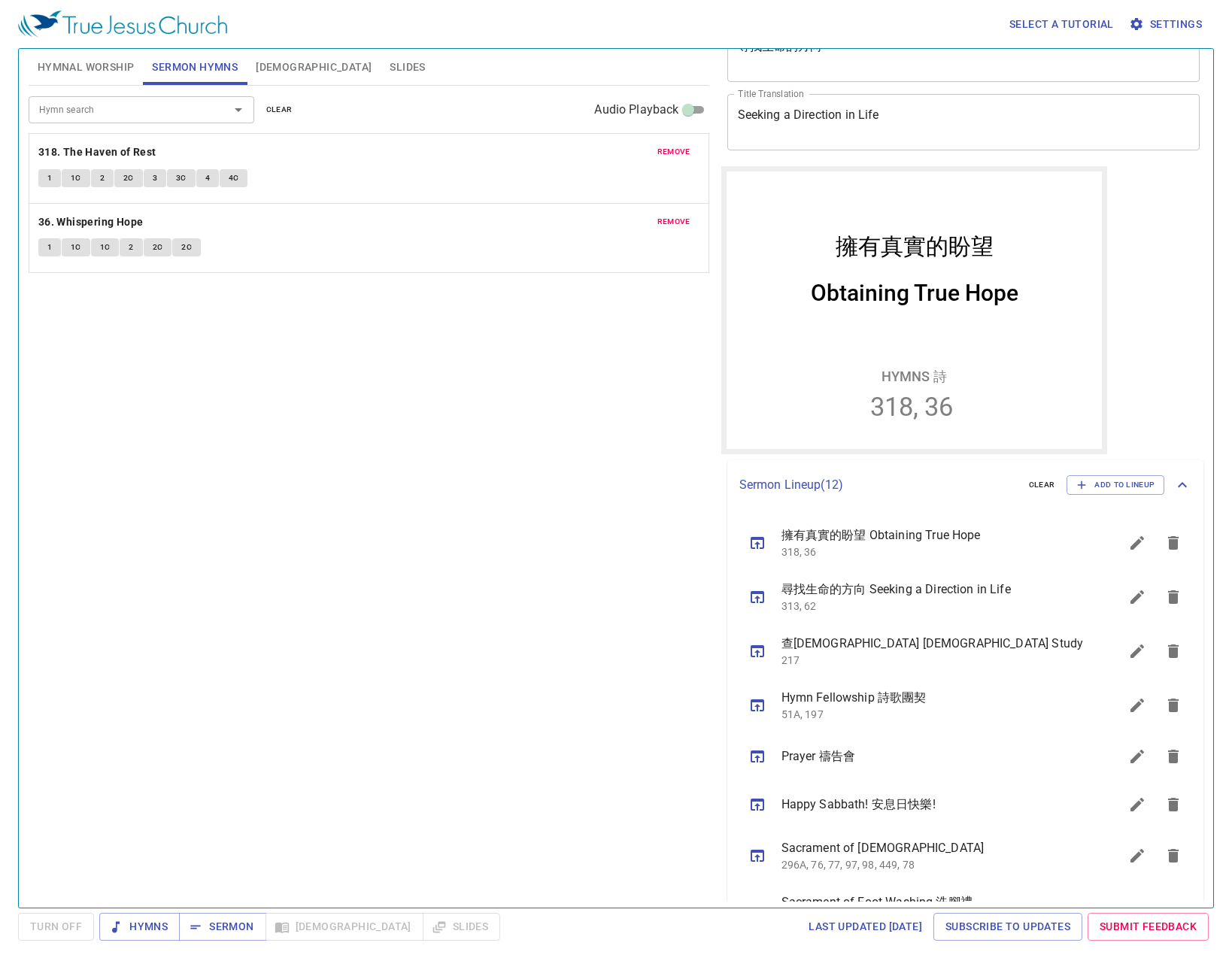
click at [121, 74] on span "Hymnal Worship" at bounding box center [86, 67] width 97 height 18
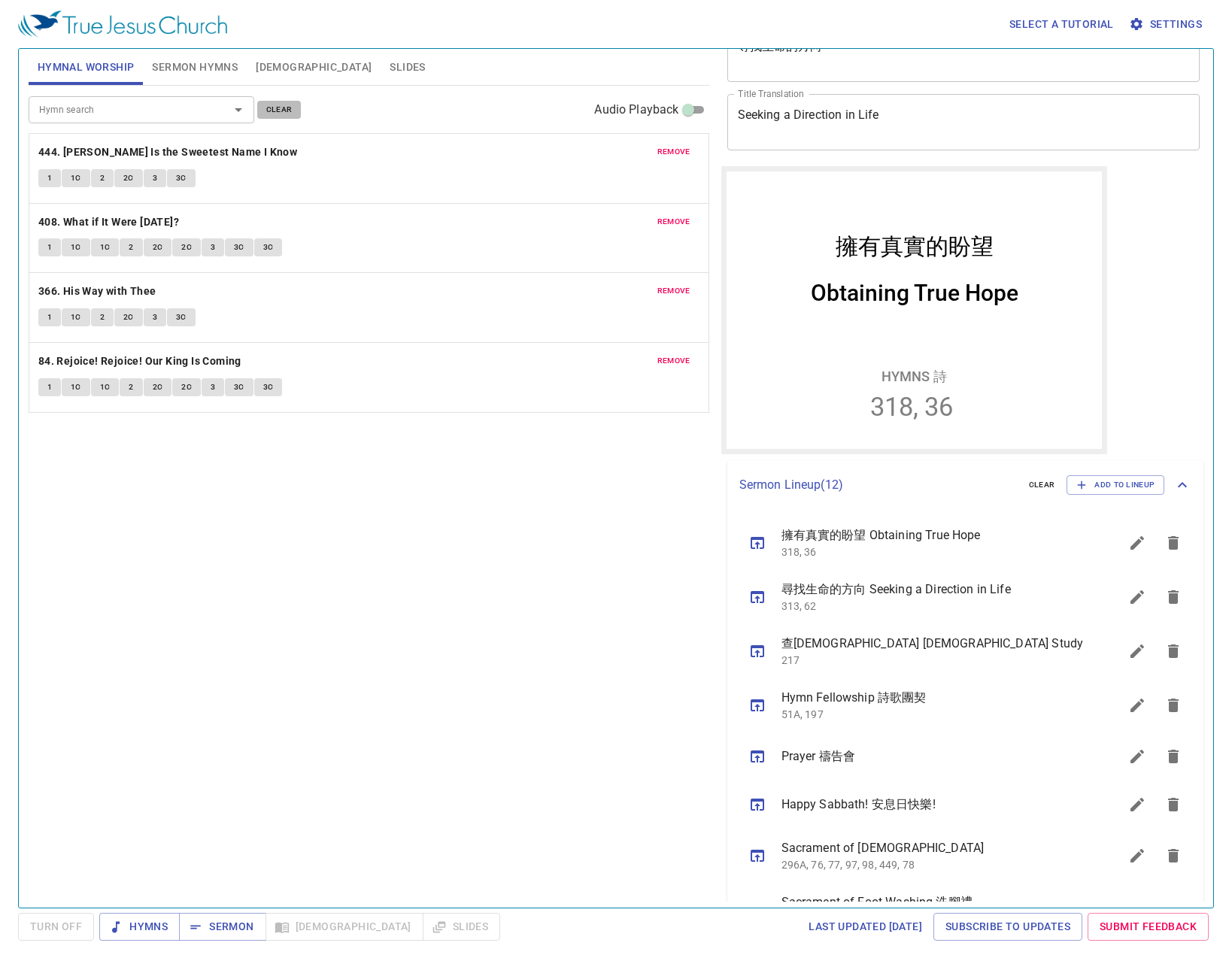
click at [277, 115] on span "clear" at bounding box center [279, 109] width 27 height 14
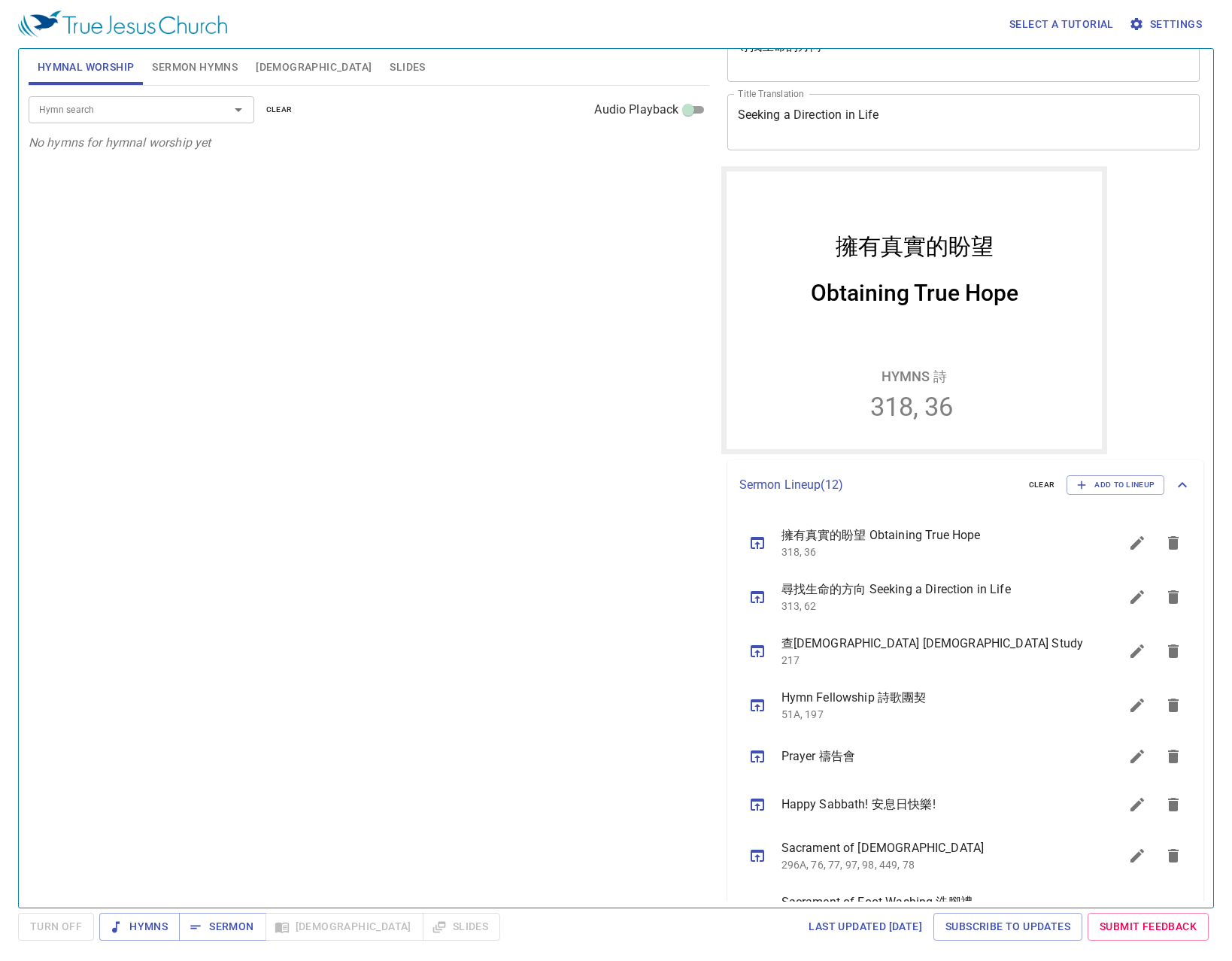
click at [194, 110] on input "Hymn search" at bounding box center [119, 109] width 173 height 17
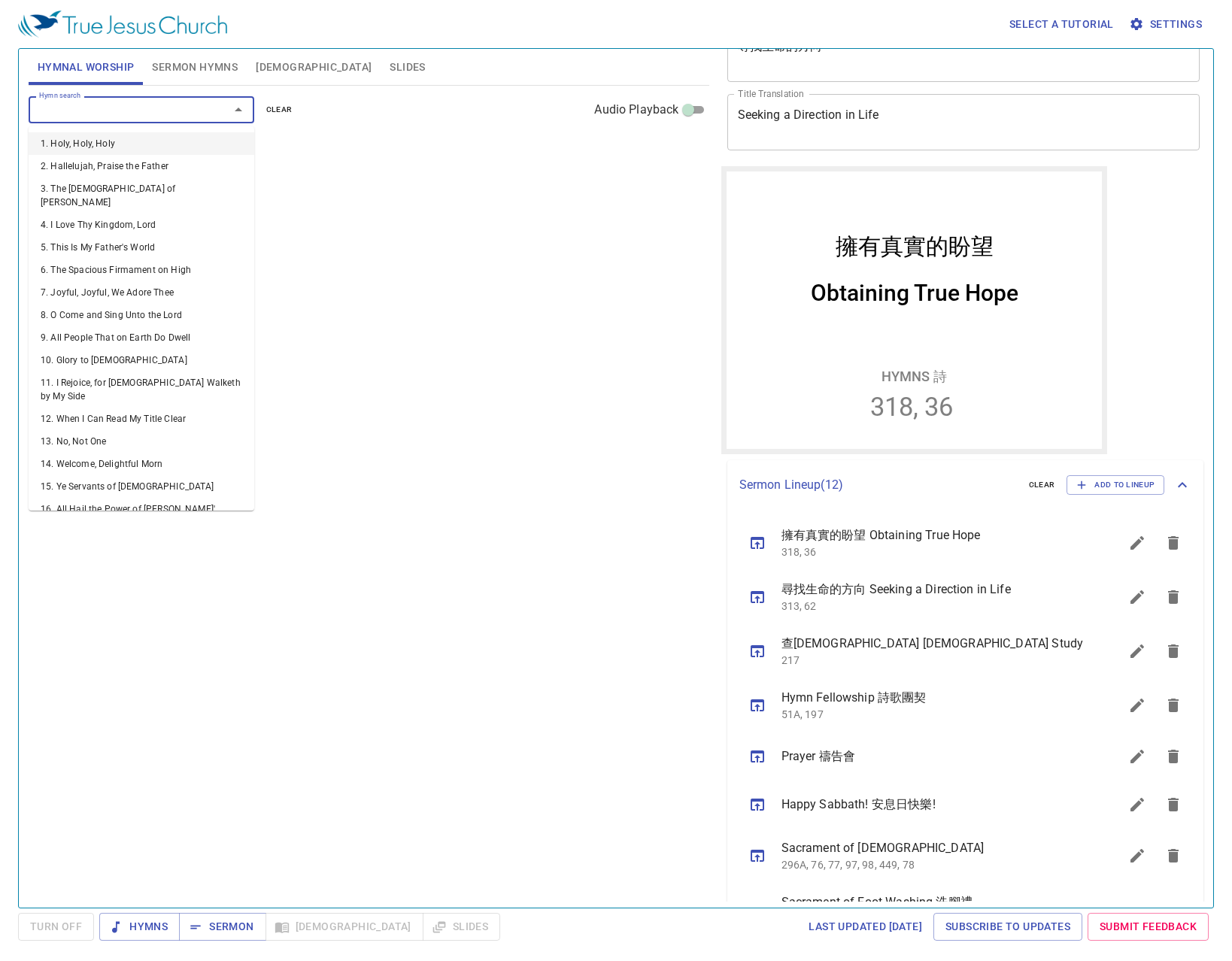
click at [140, 103] on input "Hymn search" at bounding box center [119, 109] width 173 height 17
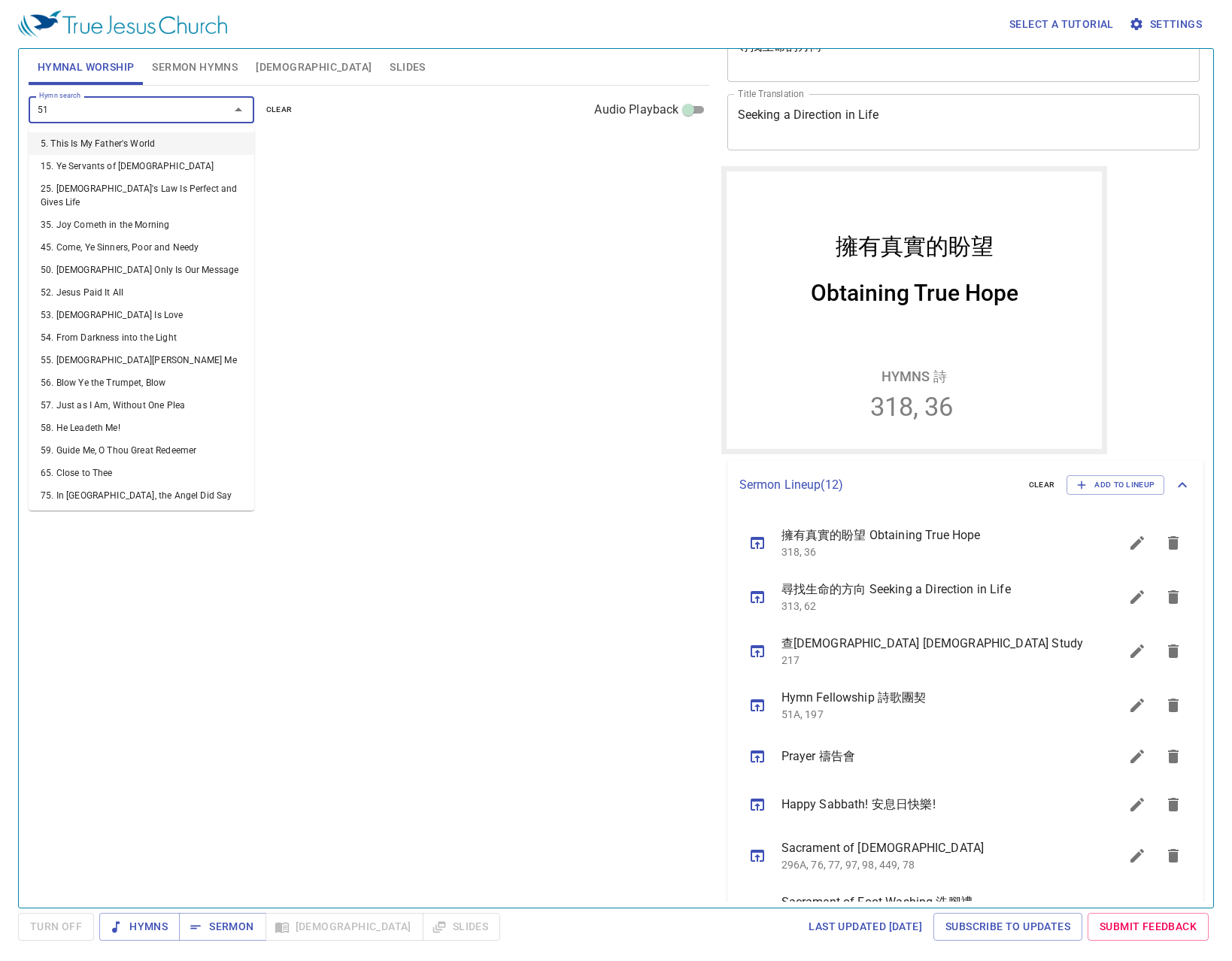
type input "510"
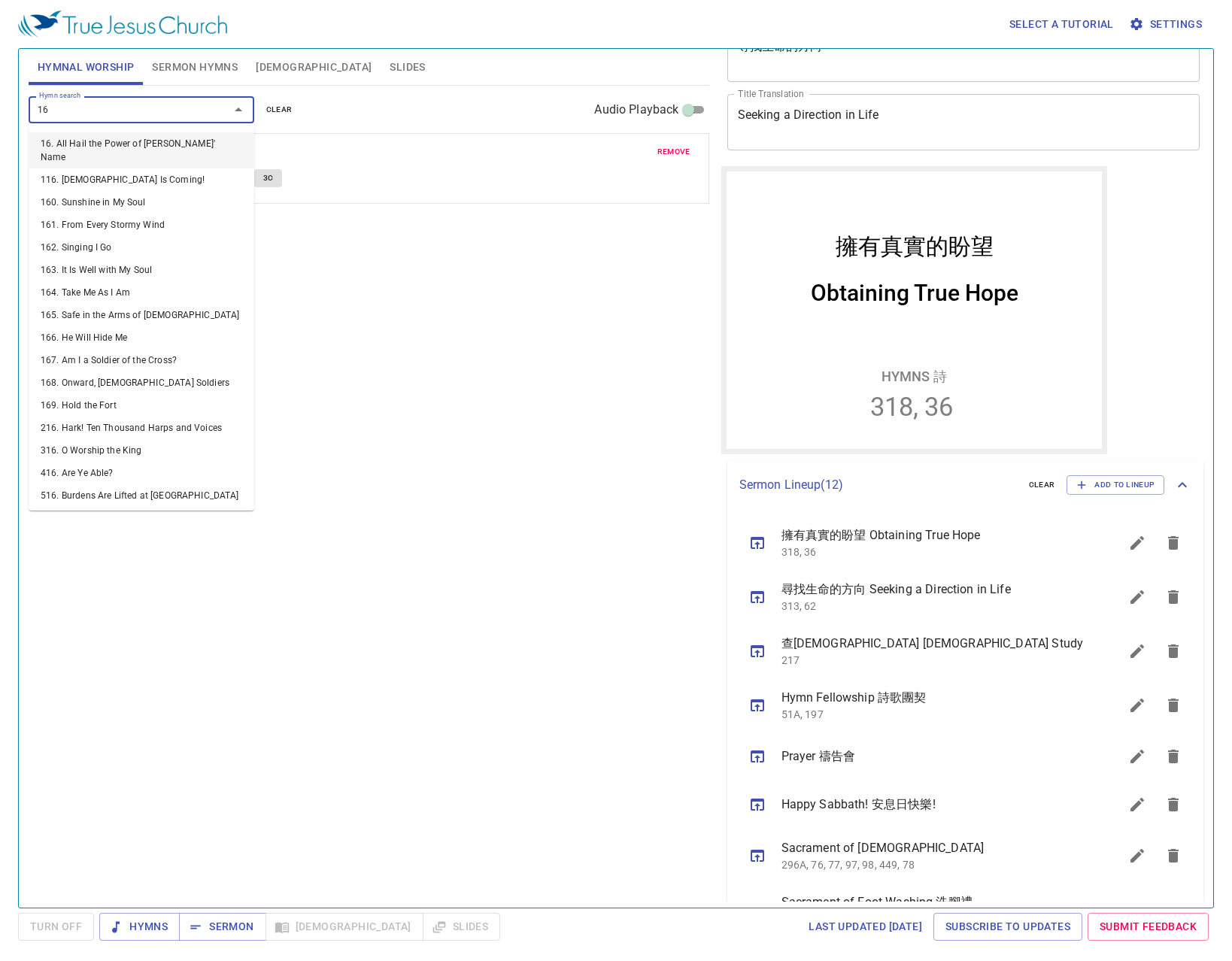
type input "160"
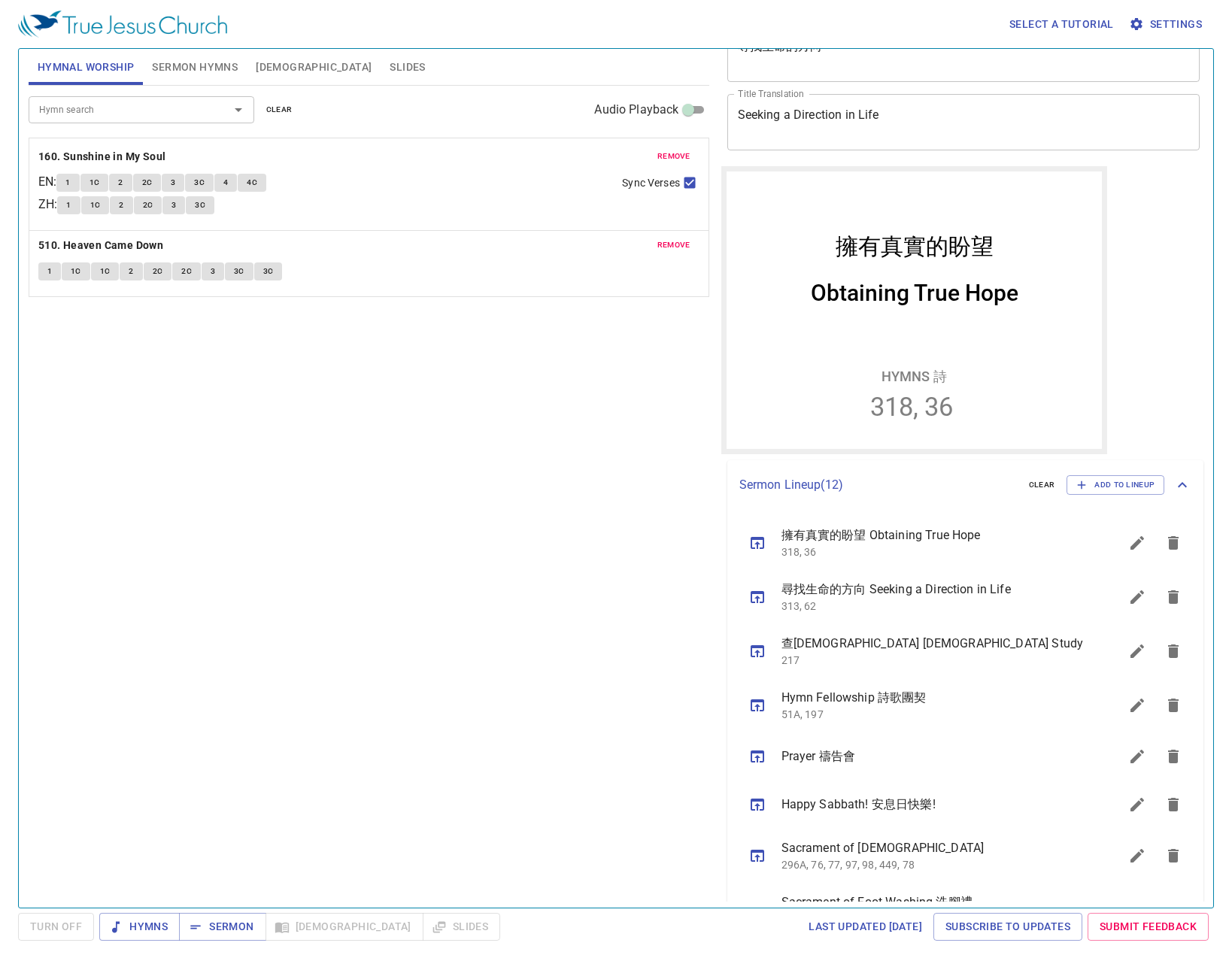
drag, startPoint x: 126, startPoint y: 219, endPoint x: 139, endPoint y: 150, distance: 70.2
click at [139, 263] on div "remove 510. Heaven Came Down 1 1C 1C 2 2C 2C 3 3C 3C remove 160. Sunshine in My…" at bounding box center [369, 274] width 661 height 22
click at [182, 453] on div "Hymn search Hymn search clear Audio Playback remove 160. Sunshine in My Soul EN…" at bounding box center [369, 490] width 681 height 810
click at [215, 916] on button "Sermon" at bounding box center [222, 927] width 86 height 28
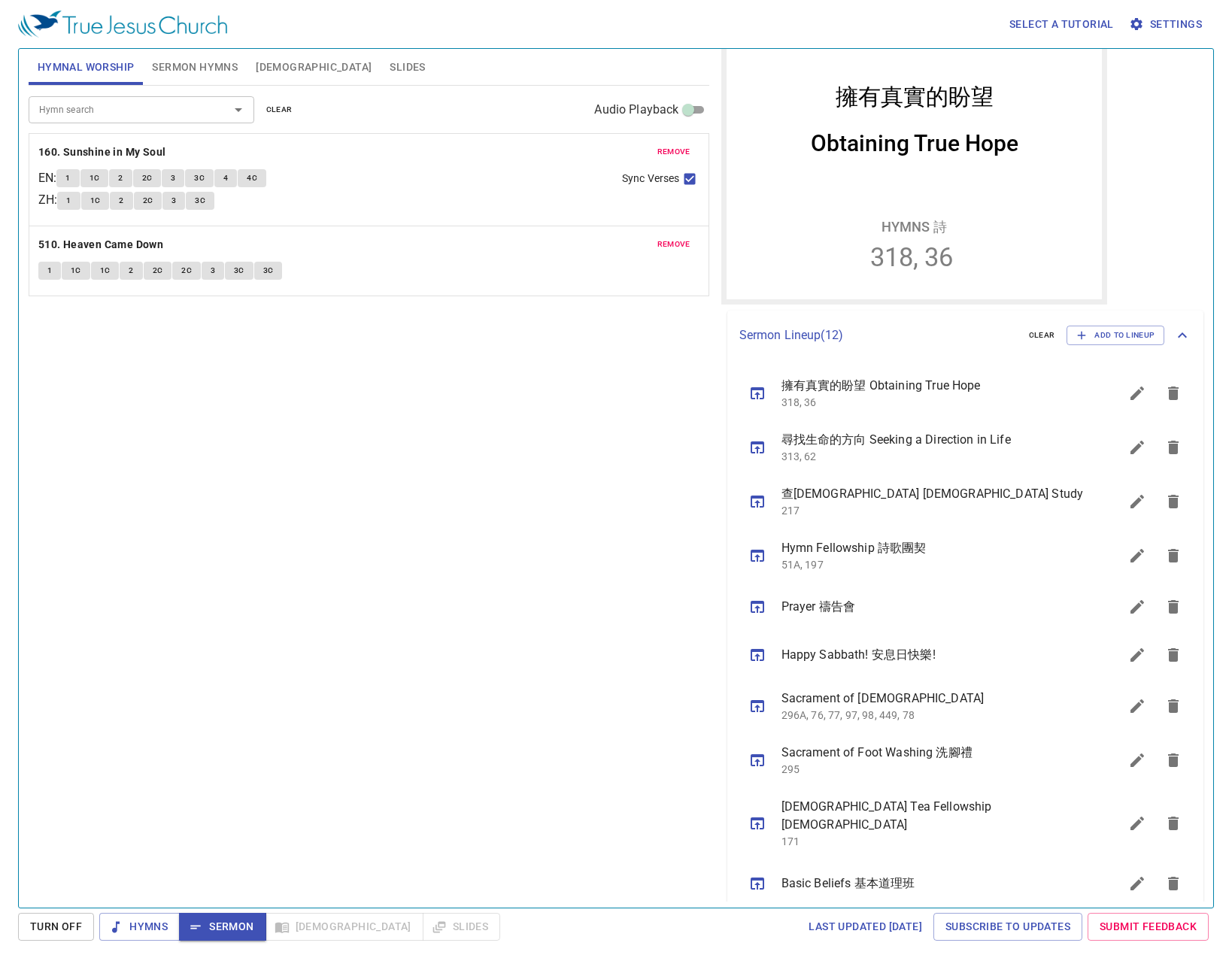
scroll to position [226, 0]
click at [753, 606] on ul "擁有真實的盼望 Obtaining True Hope 318, 36 尋找生命的方向 Seeking a Direction in Life 313, 62…" at bounding box center [967, 689] width 477 height 659
click at [761, 602] on icon "sermon lineup list" at bounding box center [757, 606] width 14 height 12
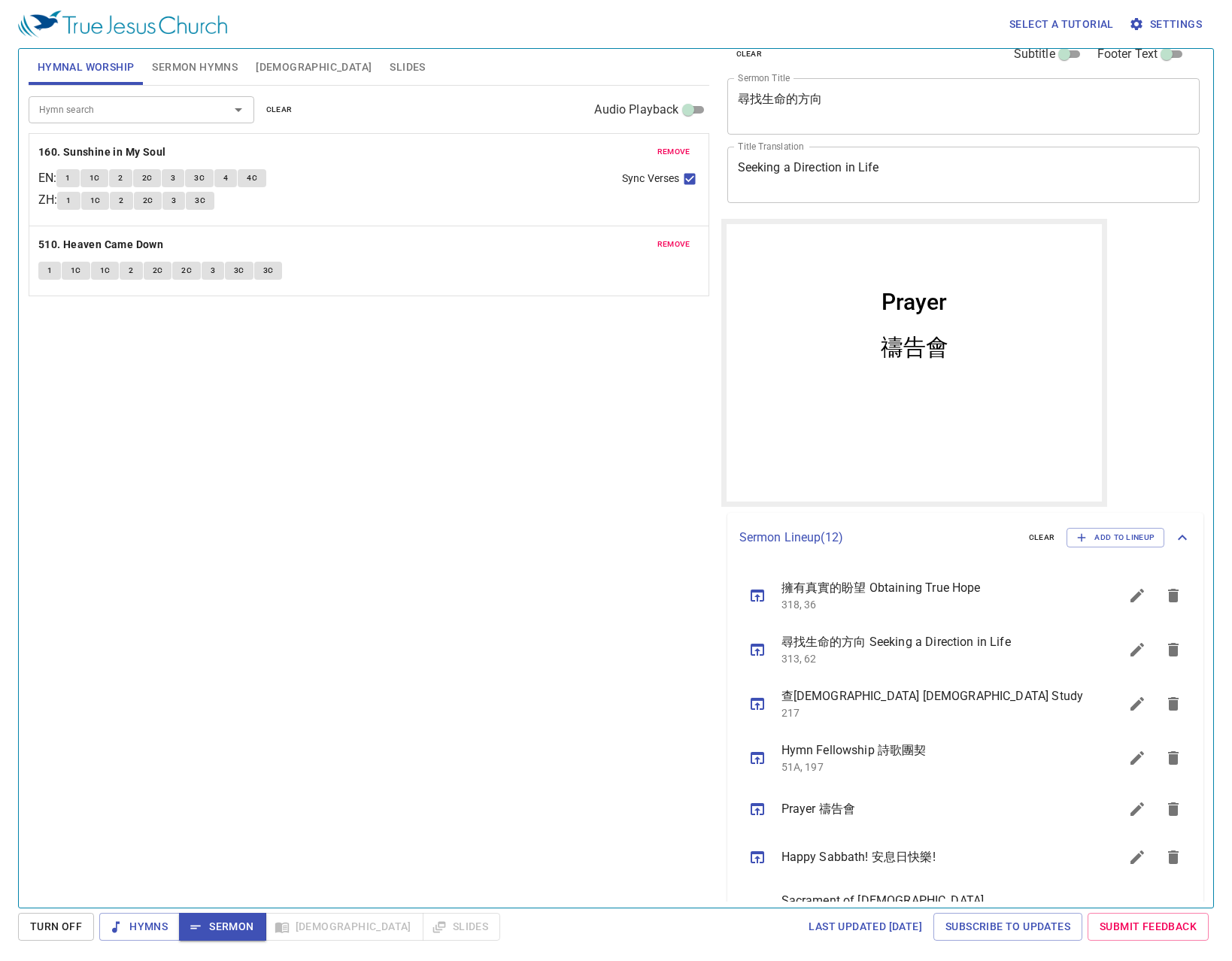
scroll to position [0, 0]
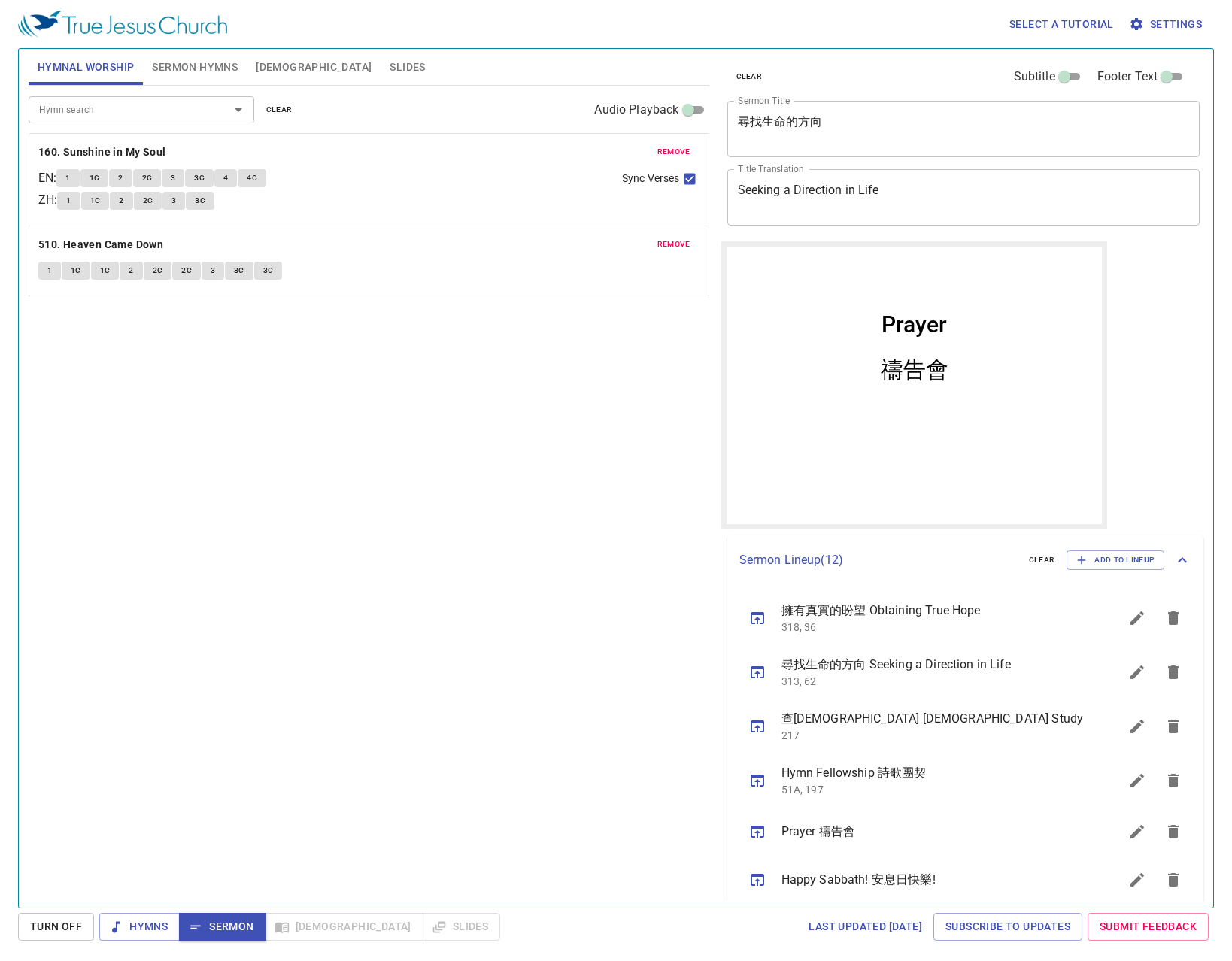
click at [182, 111] on input "Hymn search" at bounding box center [119, 109] width 173 height 17
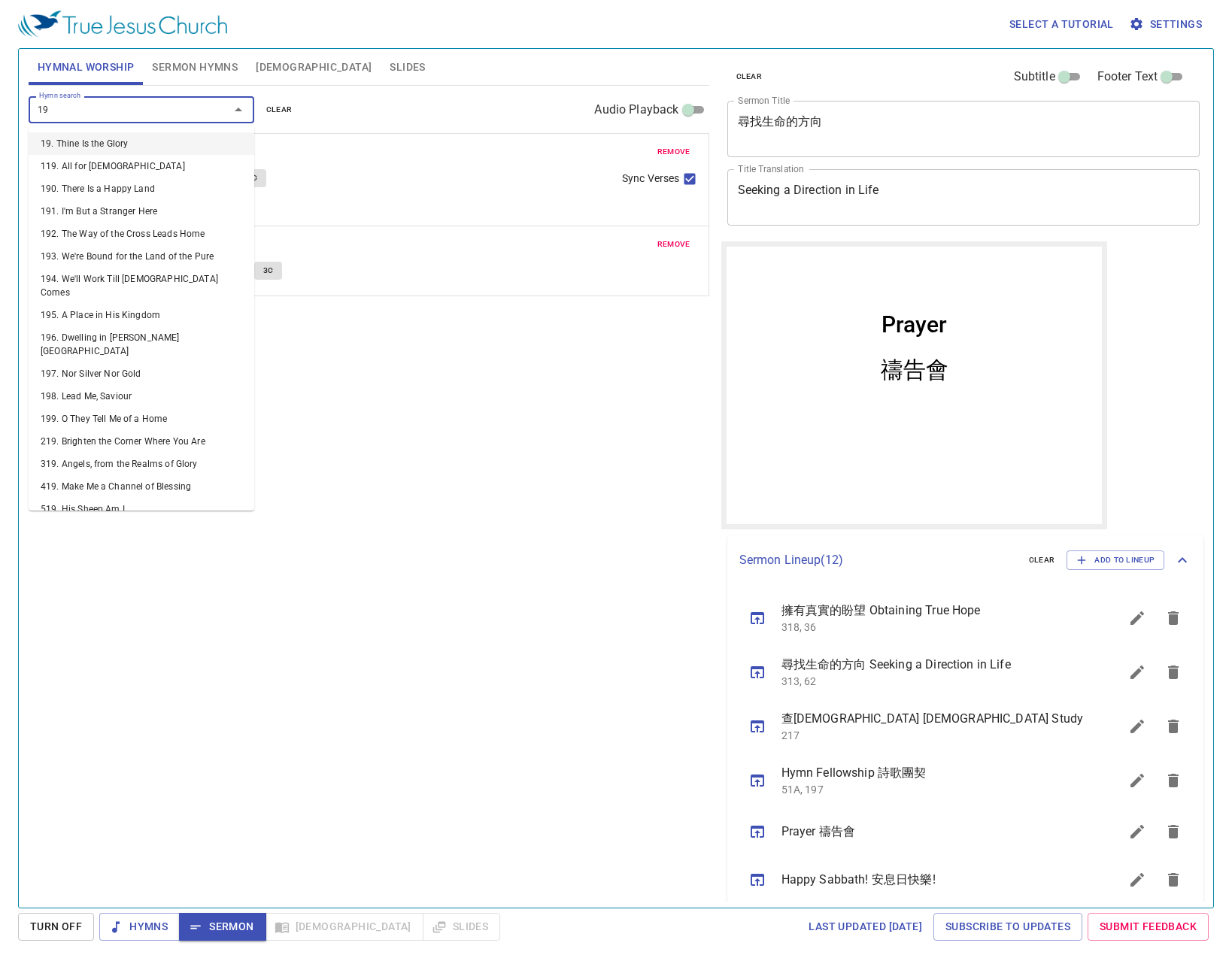
type input "195"
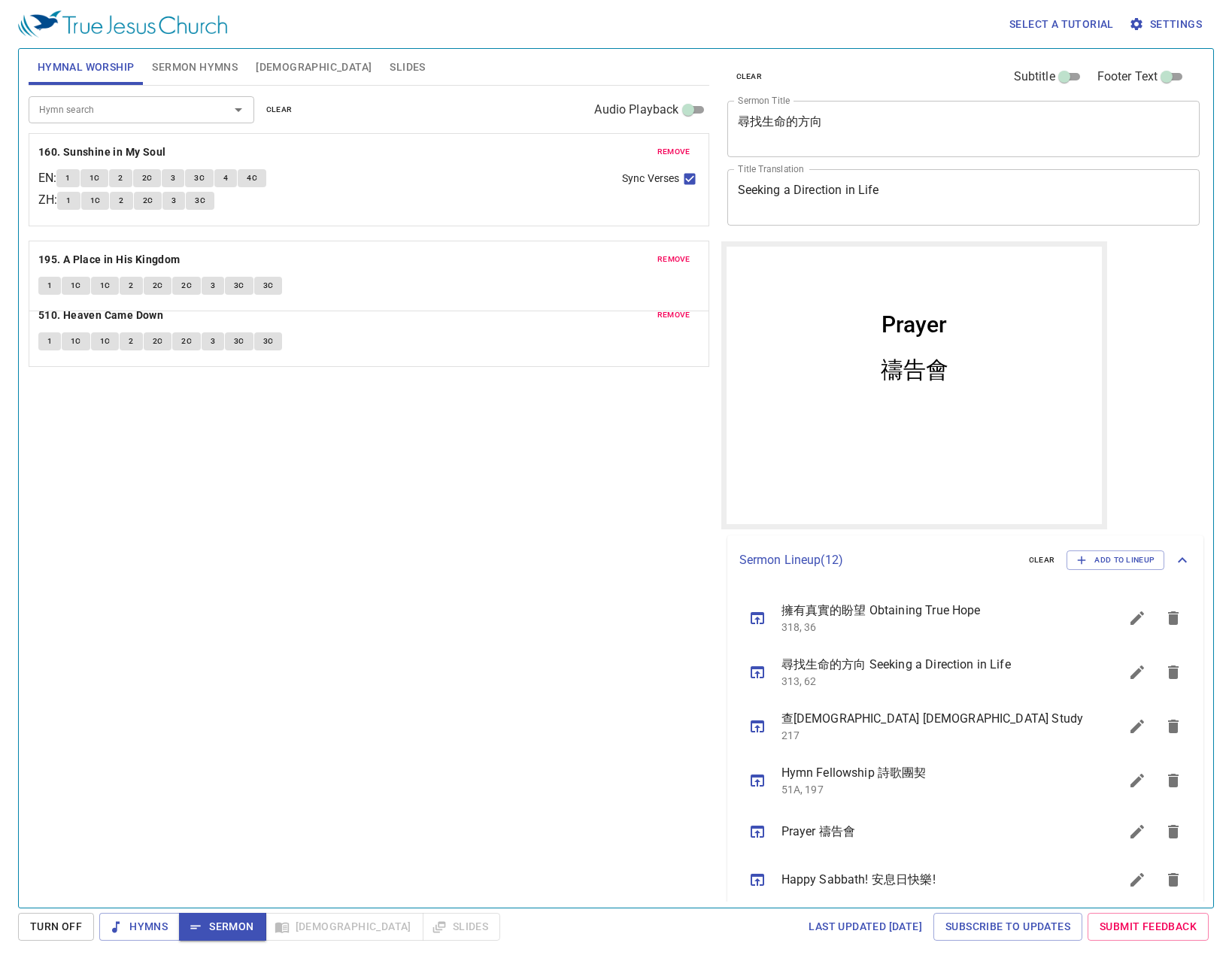
drag, startPoint x: 155, startPoint y: 317, endPoint x: 181, endPoint y: 241, distance: 80.3
click at [181, 296] on div "remove 160. Sunshine in My Soul EN : 1 1C 2 2C 3 3C 4 4C ZH : 1 1C 2 2C 3 3C Sy…" at bounding box center [369, 330] width 681 height 71
click at [404, 475] on div "Hymn search Hymn search clear Audio Playback remove 160. Sunshine in My Soul EN…" at bounding box center [369, 490] width 681 height 810
click at [152, 123] on div "Hymn search Hymn search clear Audio Playback" at bounding box center [369, 109] width 681 height 48
click at [152, 121] on div "Hymn search" at bounding box center [141, 109] width 226 height 27
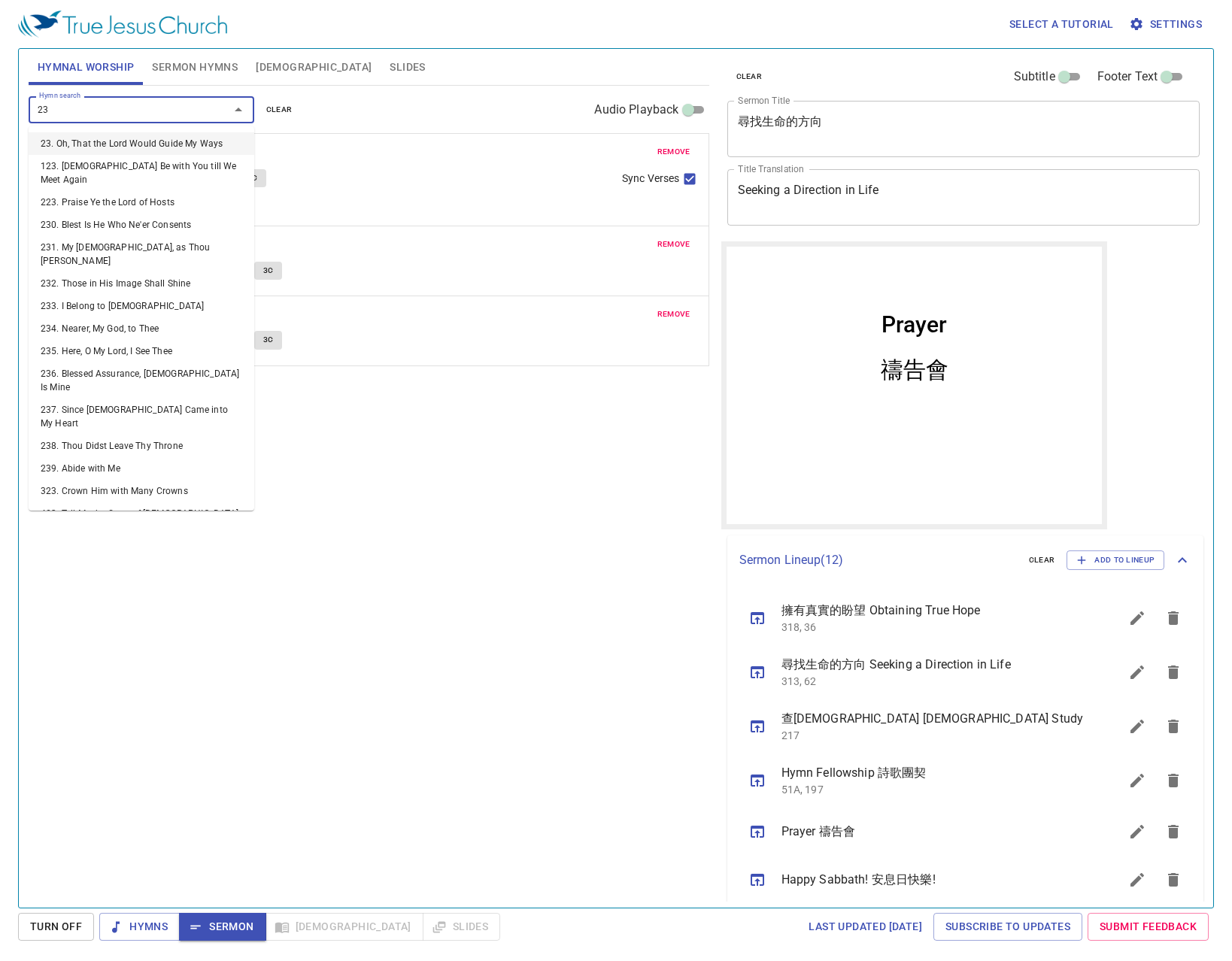
type input "237"
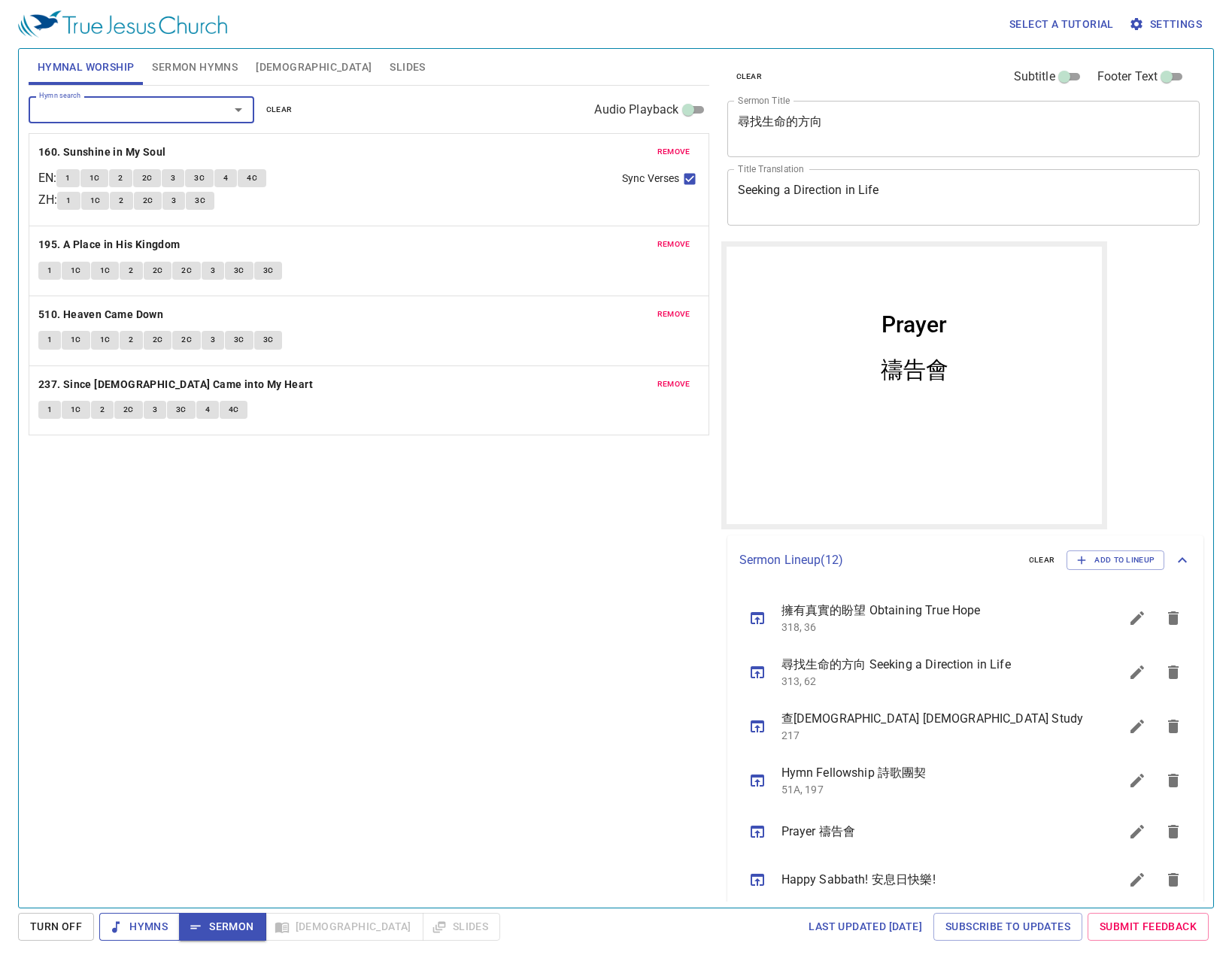
click at [140, 929] on span "Hymns" at bounding box center [139, 927] width 56 height 18
click at [231, 569] on div "Hymn search Hymn search clear Audio Playback remove 160. Sunshine in My Soul EN…" at bounding box center [369, 490] width 681 height 810
drag, startPoint x: 75, startPoint y: 180, endPoint x: 83, endPoint y: 169, distance: 13.6
click at [70, 173] on span "1" at bounding box center [67, 178] width 5 height 14
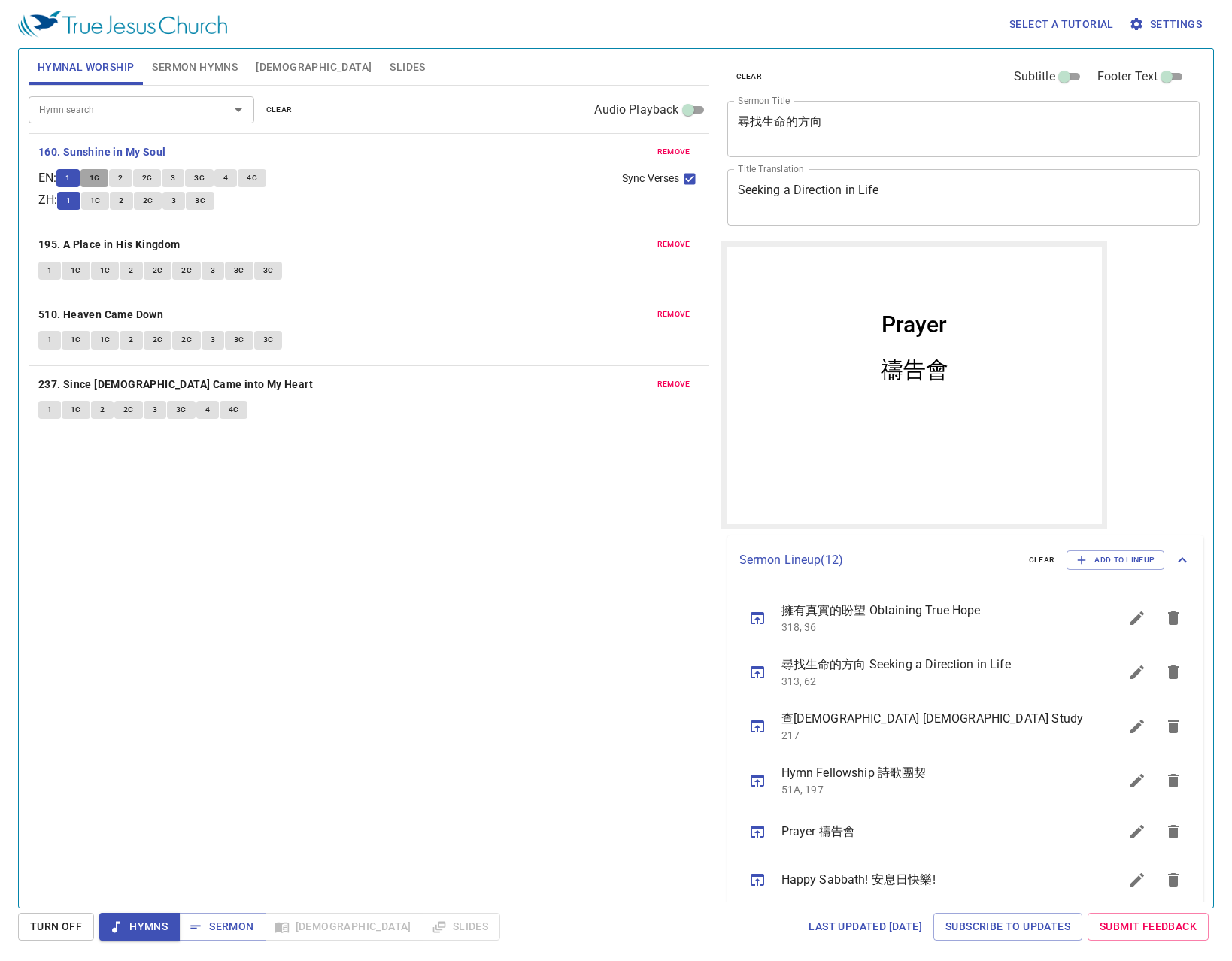
click at [100, 184] on span "1C" at bounding box center [95, 178] width 10 height 14
click at [252, 589] on div "Hymn search Hymn search clear Audio Playback remove 160. Sunshine in My Soul EN…" at bounding box center [369, 490] width 681 height 810
click at [123, 203] on button "2" at bounding box center [121, 201] width 23 height 18
click at [153, 205] on span "2C" at bounding box center [148, 200] width 10 height 14
click at [175, 201] on button "3" at bounding box center [174, 201] width 23 height 18
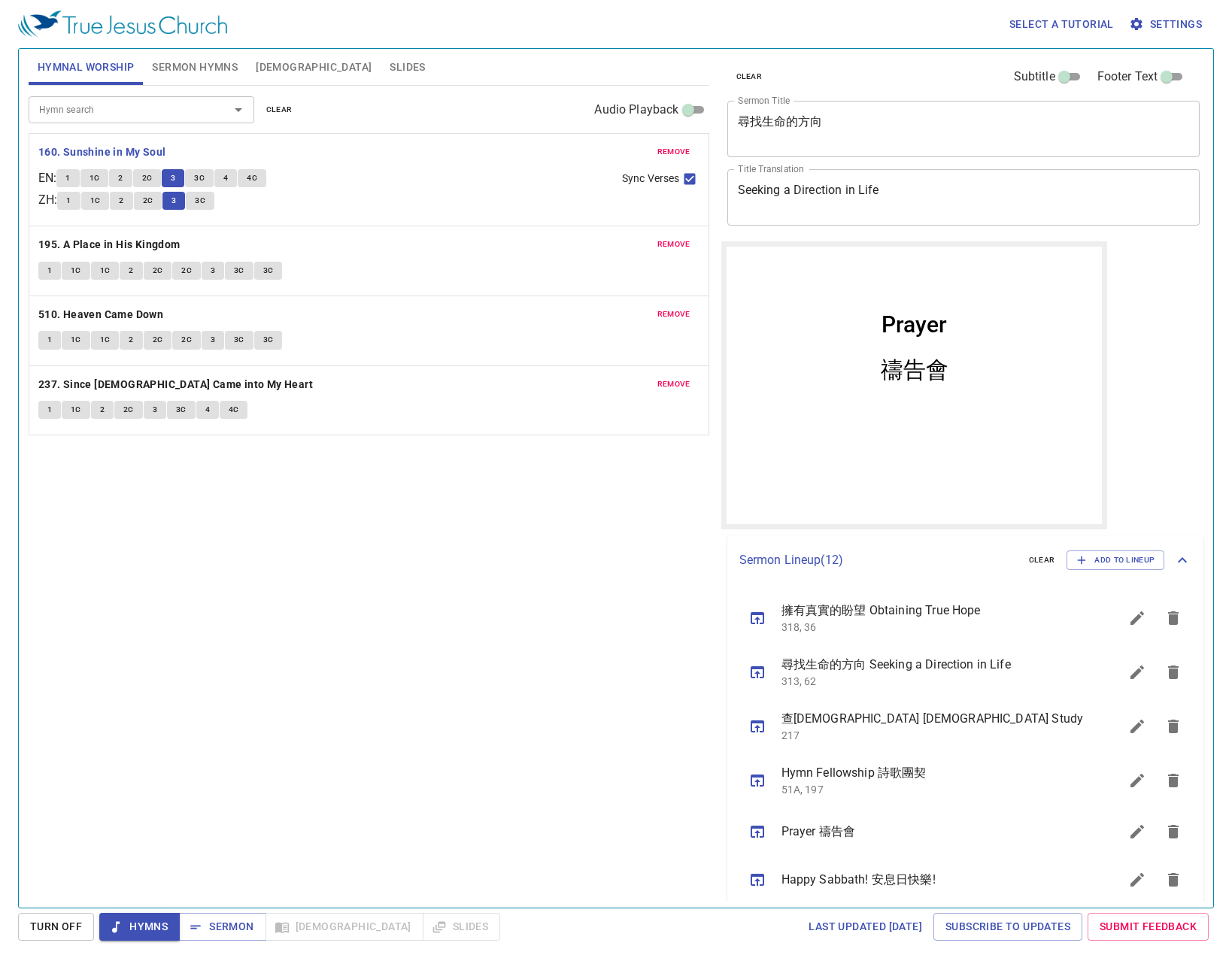
click at [330, 528] on div "Hymn search Hymn search clear Audio Playback remove 160. Sunshine in My Soul EN…" at bounding box center [369, 490] width 681 height 810
click at [215, 198] on button "3C" at bounding box center [199, 201] width 28 height 18
click at [226, 182] on button "4" at bounding box center [226, 178] width 23 height 18
click at [224, 657] on div "Hymn search Hymn search clear Audio Playback remove 160. Sunshine in My Soul EN…" at bounding box center [369, 490] width 681 height 810
click at [251, 207] on div "1 1C 2 2C 3 3C" at bounding box center [333, 203] width 553 height 22
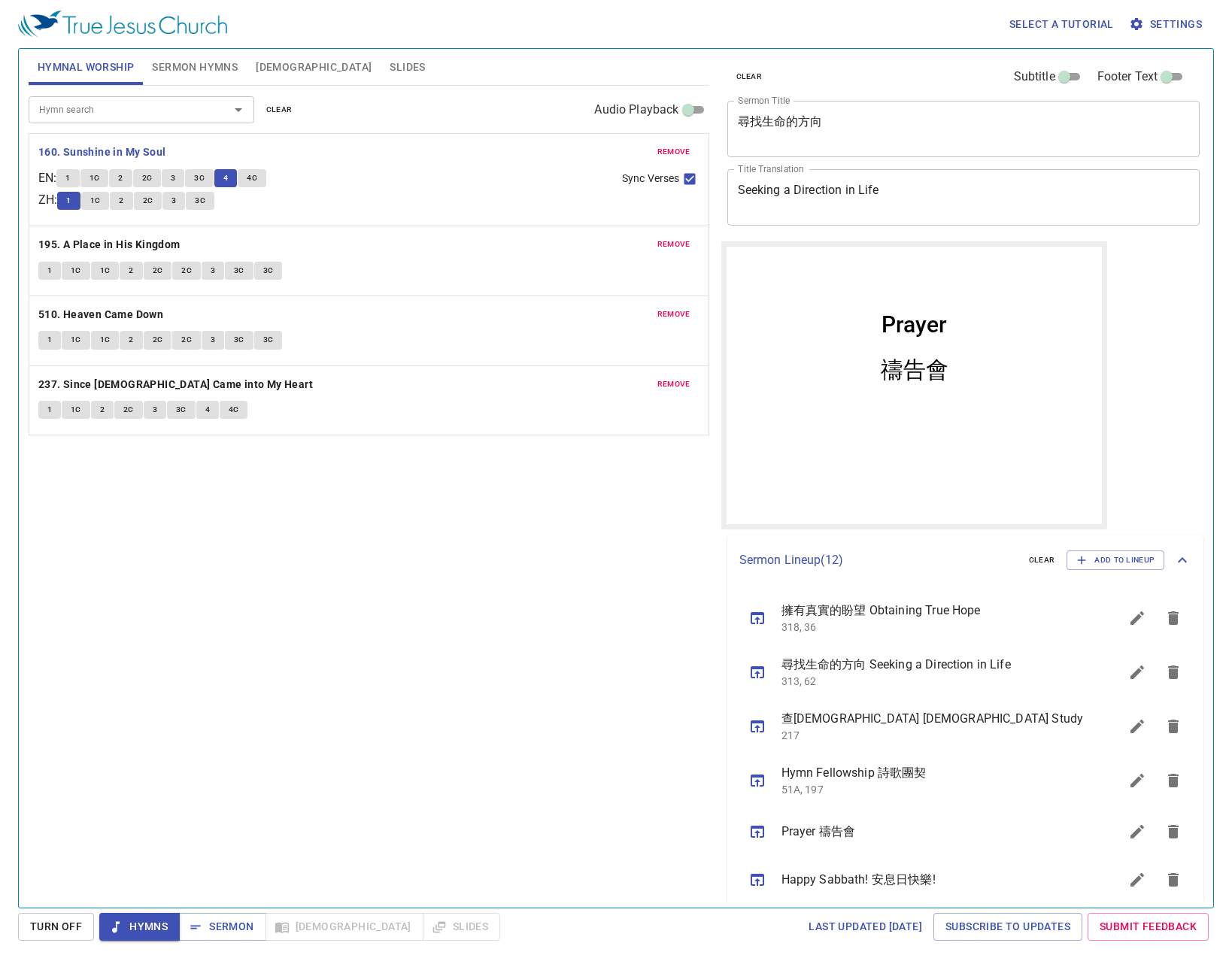
click at [246, 181] on button "4C" at bounding box center [252, 178] width 28 height 18
click at [262, 555] on div "Hymn search Hymn search clear Audio Playback remove 160. Sunshine in My Soul EN…" at bounding box center [369, 490] width 681 height 810
click at [73, 233] on div "remove 195. A Place in His Kingdom 1 1C 1C 2 2C 2C 3 3C 3C" at bounding box center [369, 261] width 679 height 69
click at [73, 236] on b "195. A Place in His Kingdom" at bounding box center [109, 245] width 142 height 18
click at [48, 273] on span "1" at bounding box center [50, 271] width 5 height 14
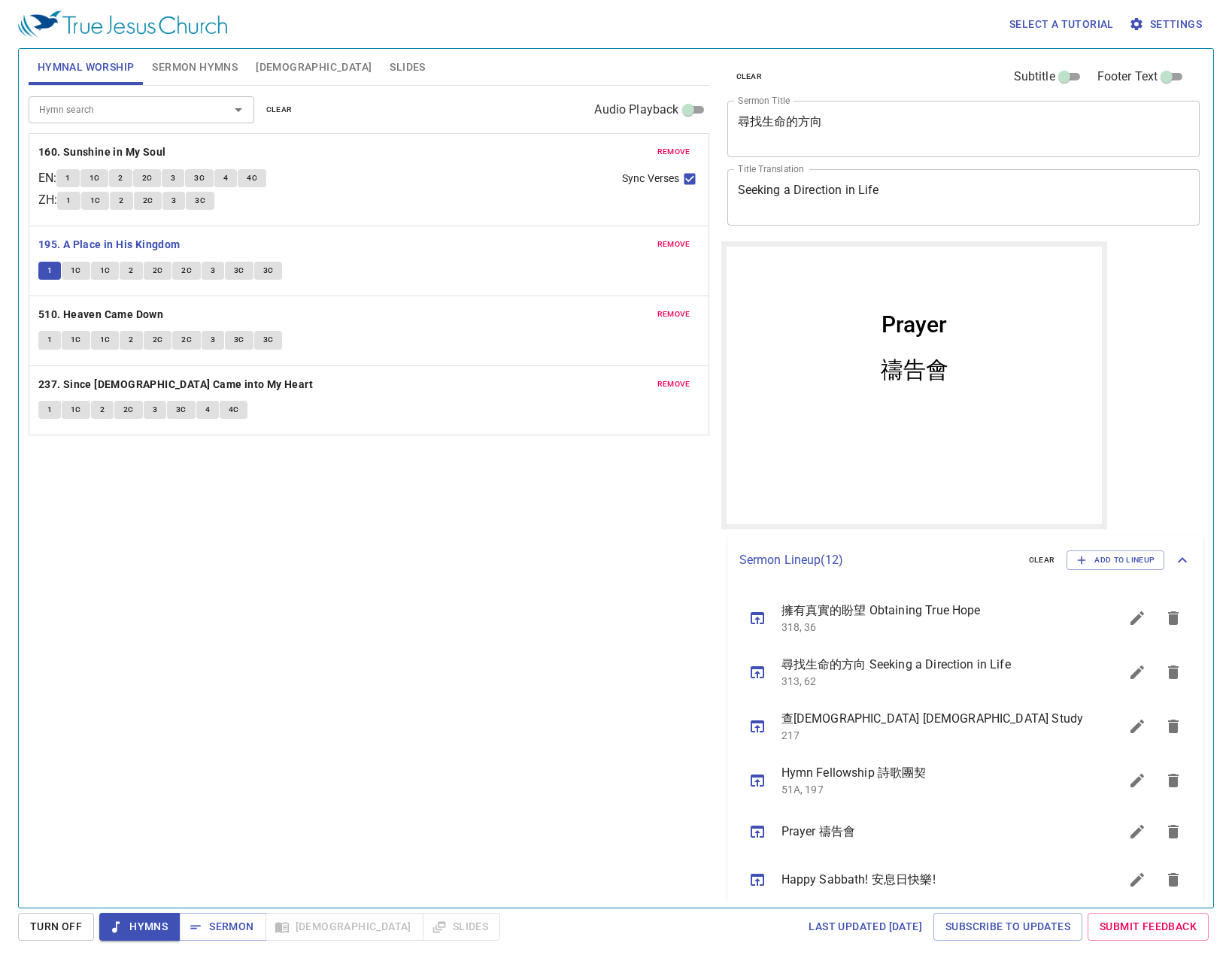
click at [298, 724] on div "Hymn search Hymn search clear Audio Playback remove 160. Sunshine in My Soul EN…" at bounding box center [369, 490] width 681 height 810
click at [103, 271] on span "1C" at bounding box center [105, 271] width 10 height 14
click at [129, 276] on span "2" at bounding box center [130, 271] width 5 height 14
click at [762, 665] on icon "sermon lineup list" at bounding box center [757, 673] width 18 height 18
click at [477, 735] on div "Hymn search Hymn search clear Audio Playback remove 160. Sunshine in My Soul EN…" at bounding box center [369, 490] width 681 height 810
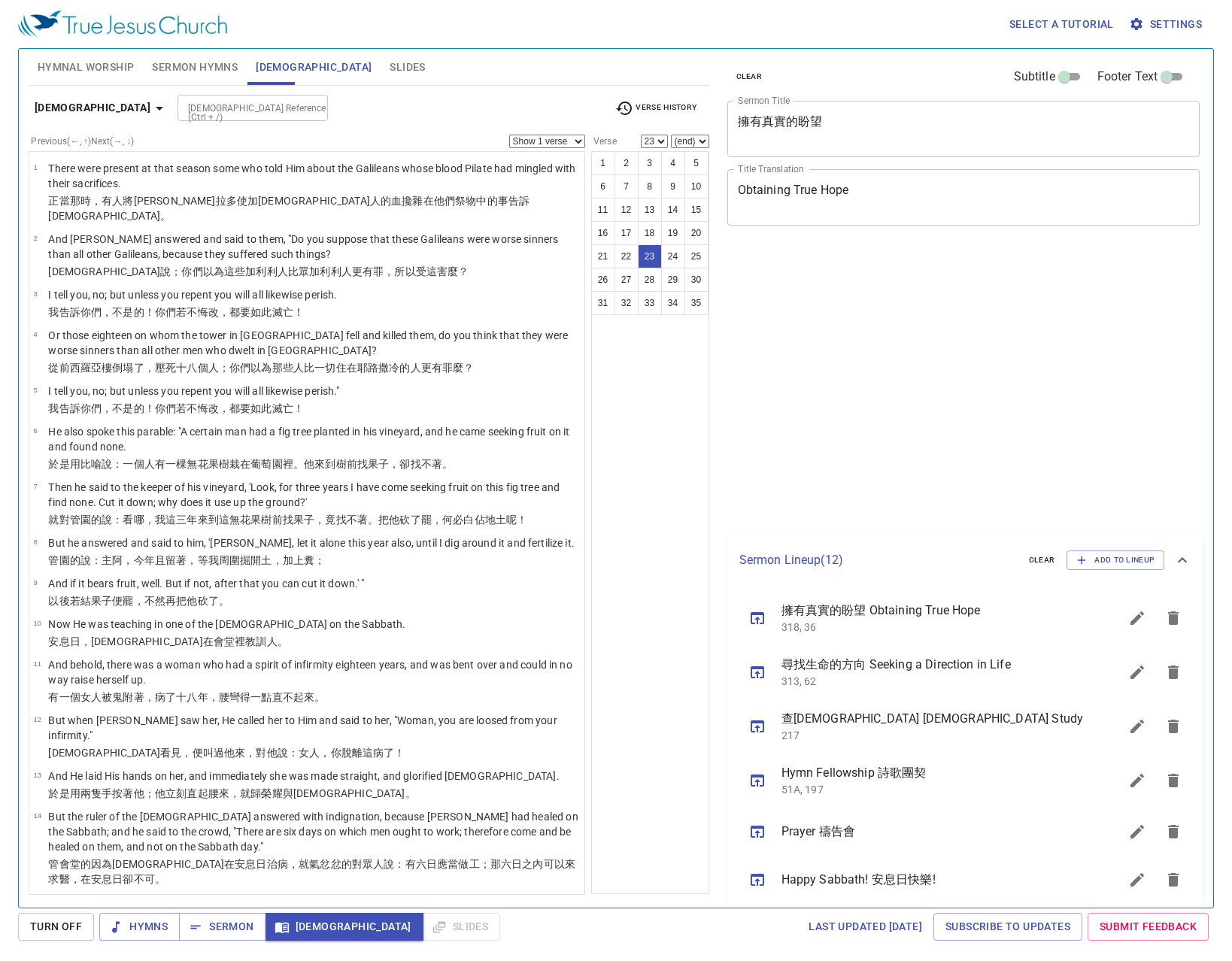
select select "23"
select select "24"
select select "25"
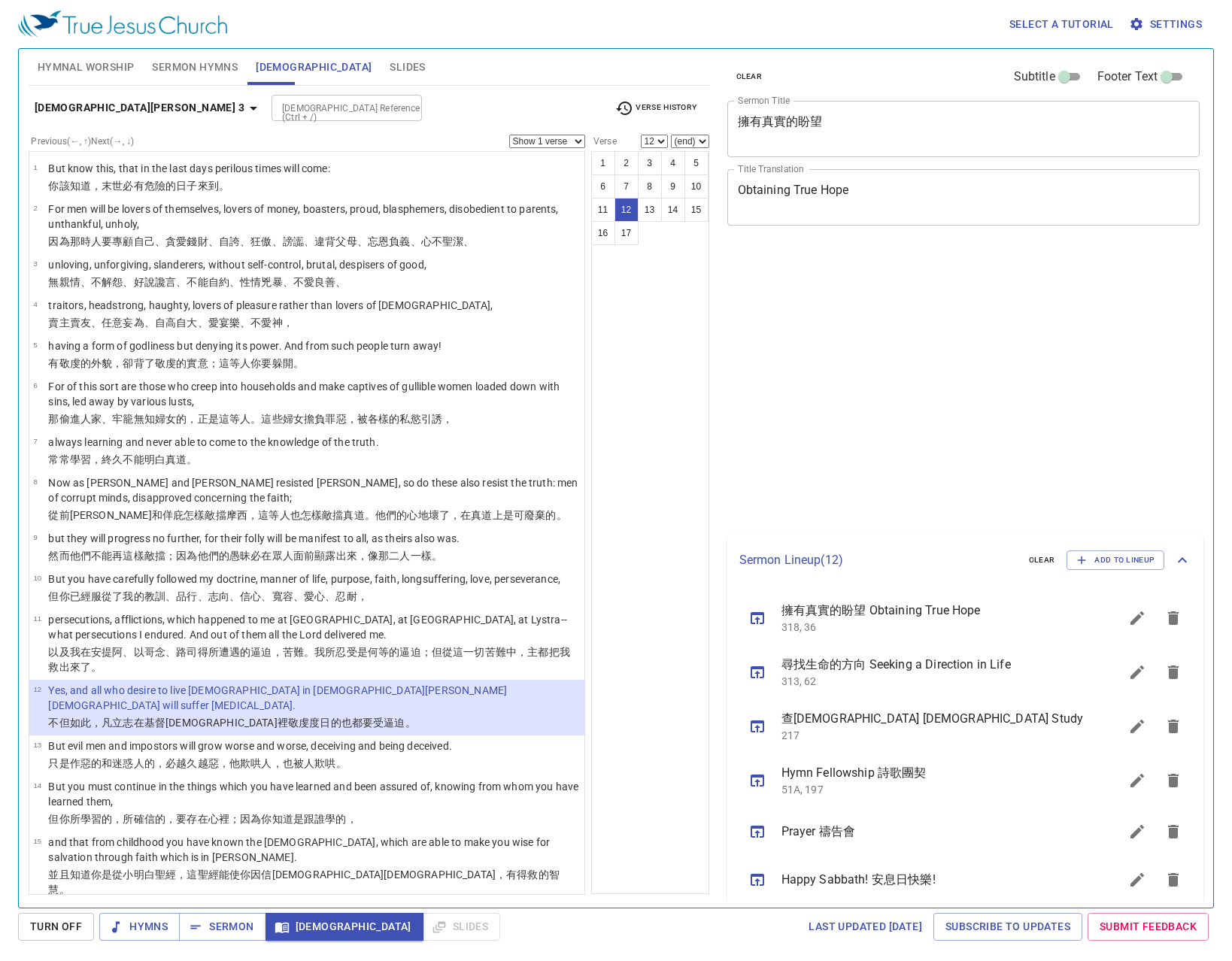
select select "12"
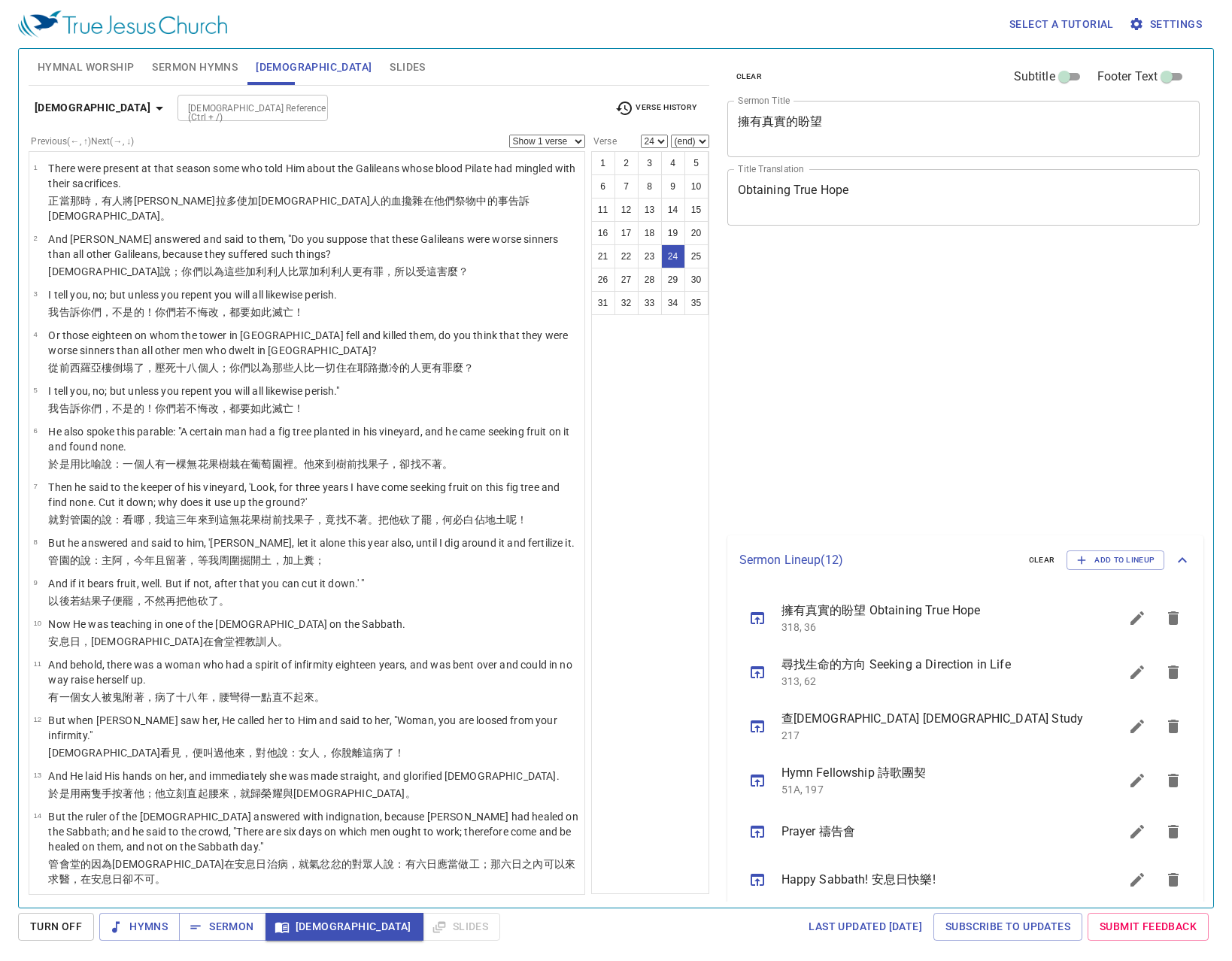
select select "24"
select select "25"
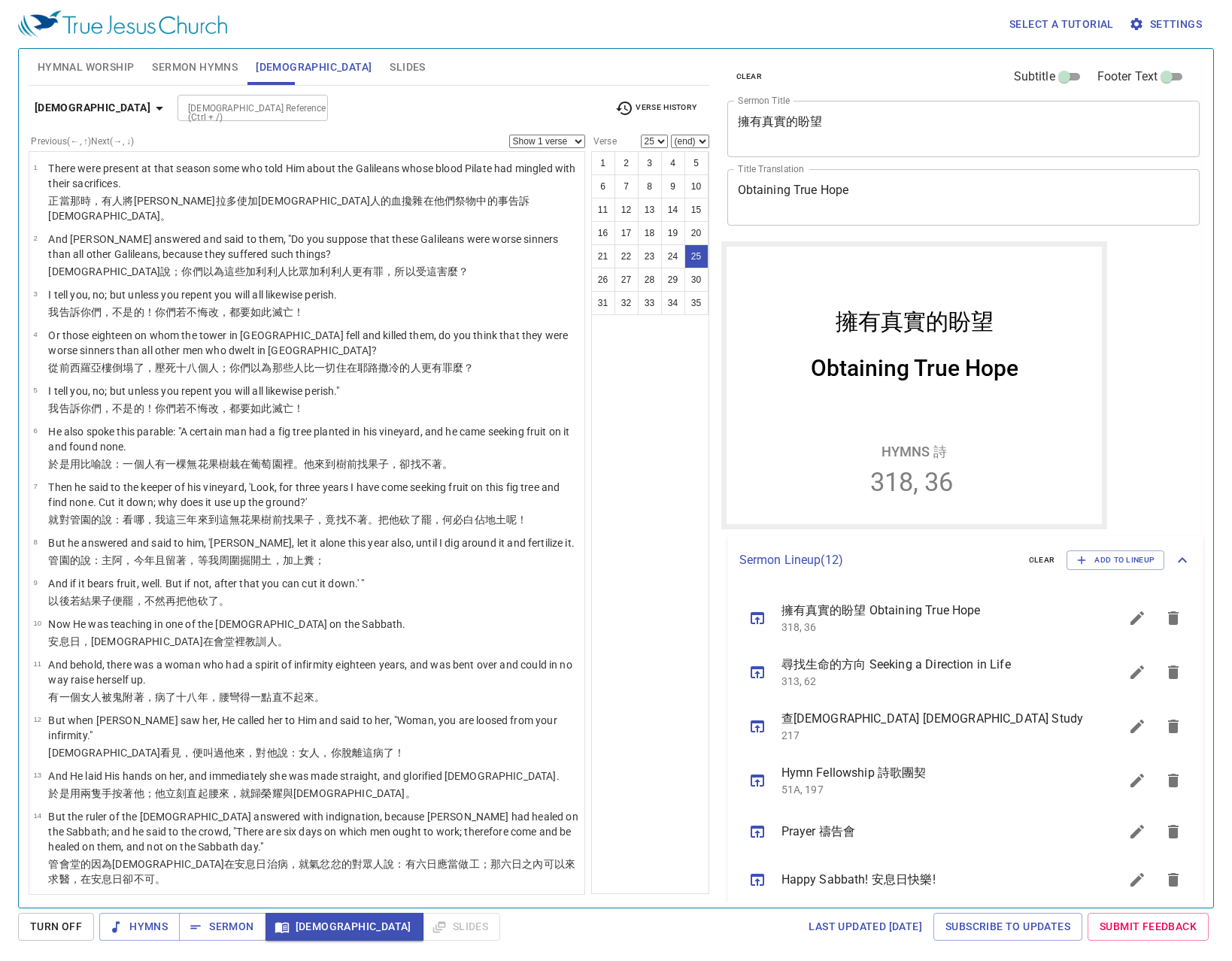
scroll to position [902, 0]
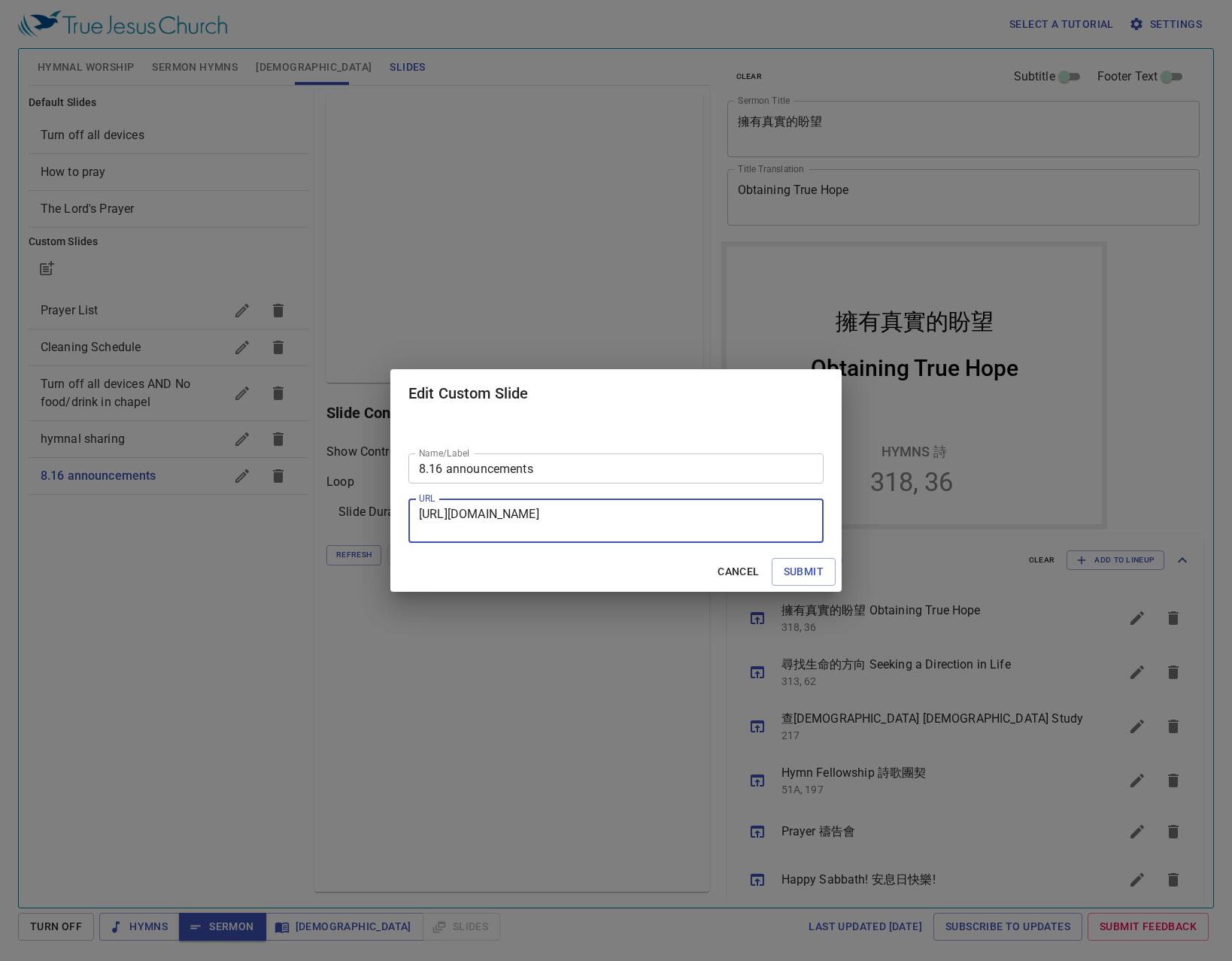
type textarea "[URL][DOMAIN_NAME]"
click at [442, 469] on input "8.16 announcements" at bounding box center [616, 468] width 415 height 30
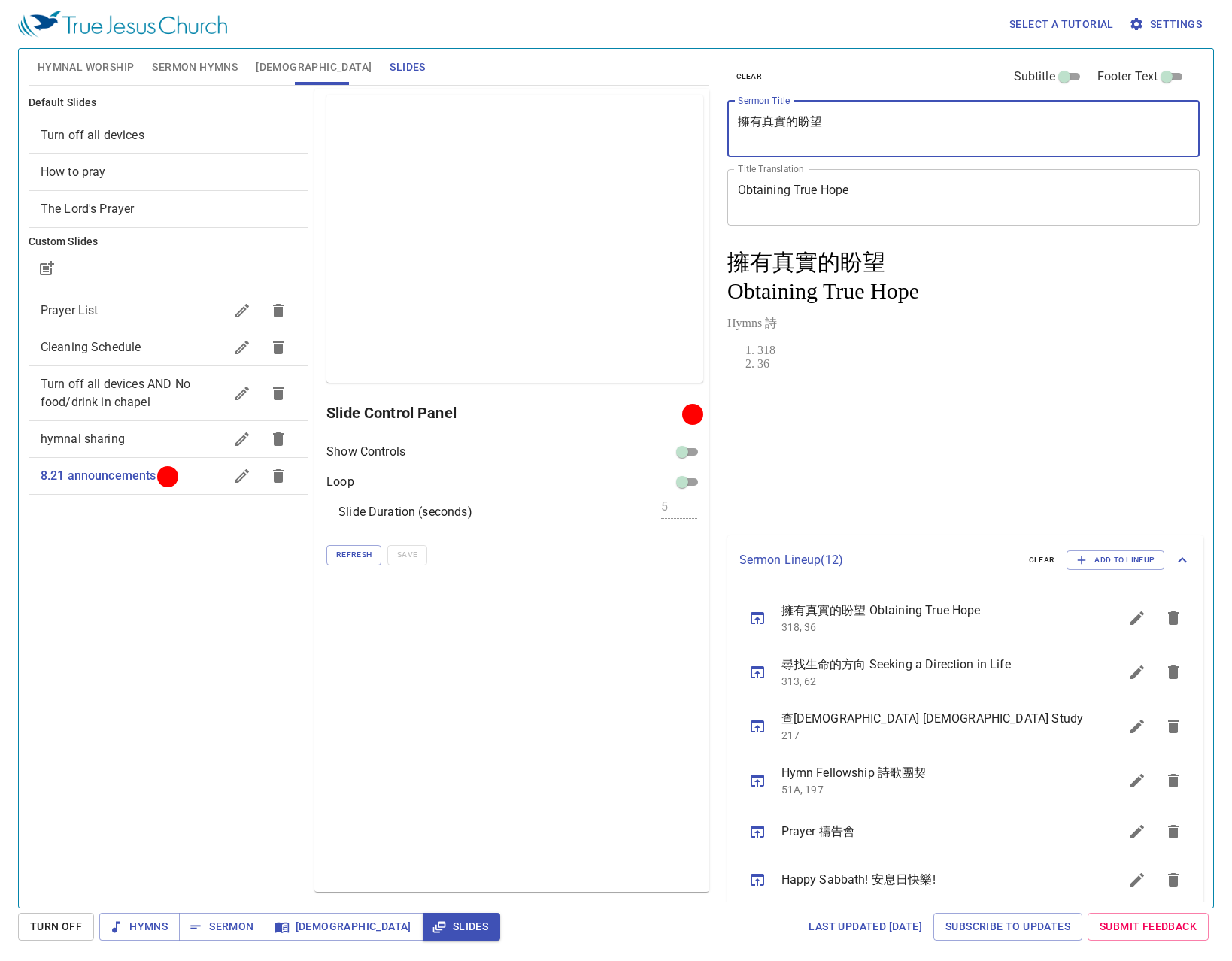
click at [865, 202] on textarea "Obtaining True Hope" at bounding box center [964, 196] width 453 height 28
click at [857, 185] on textarea "Obtaining True Hope" at bounding box center [964, 196] width 453 height 28
